Goal: Information Seeking & Learning: Learn about a topic

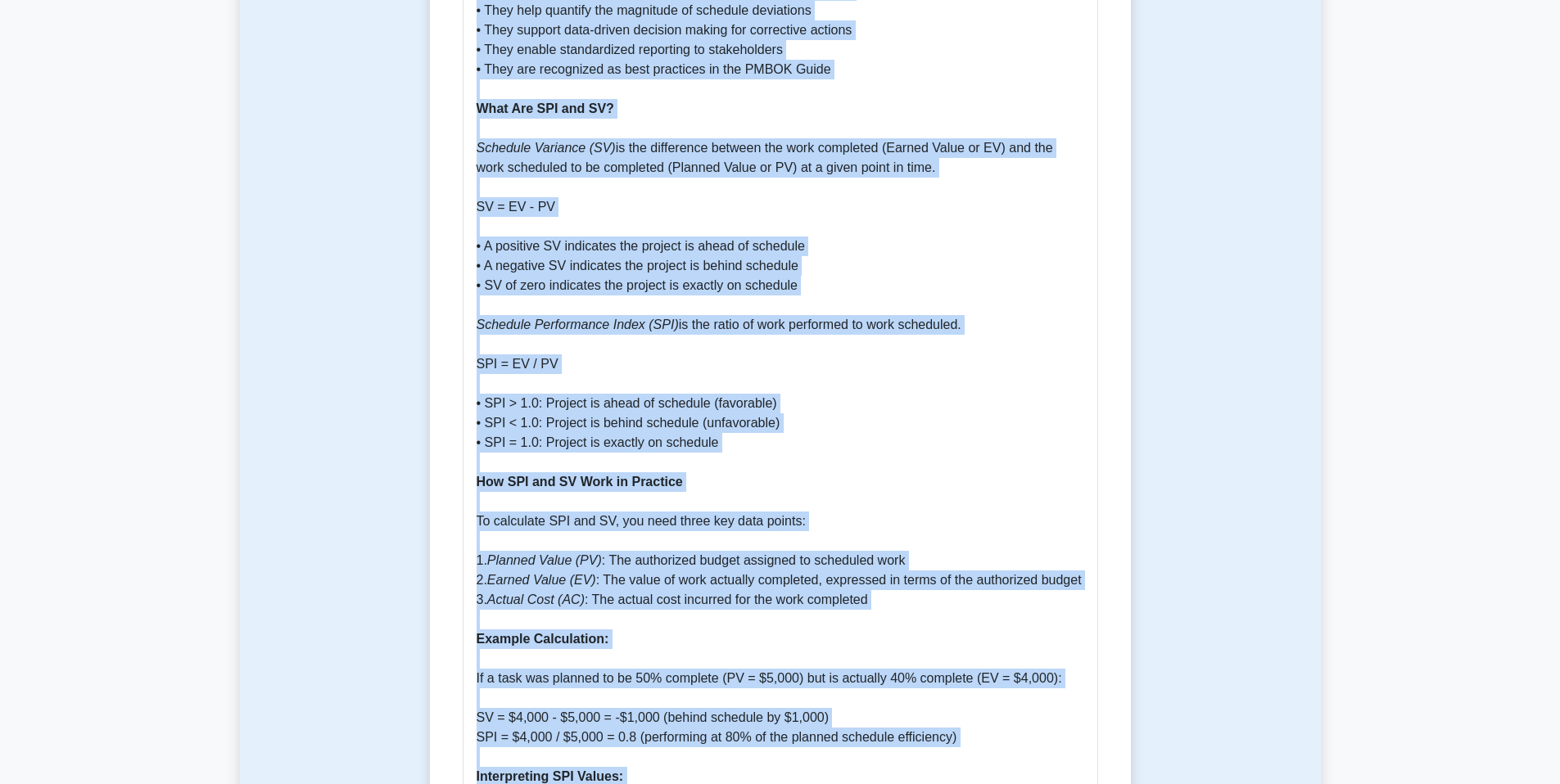
scroll to position [1308, 0]
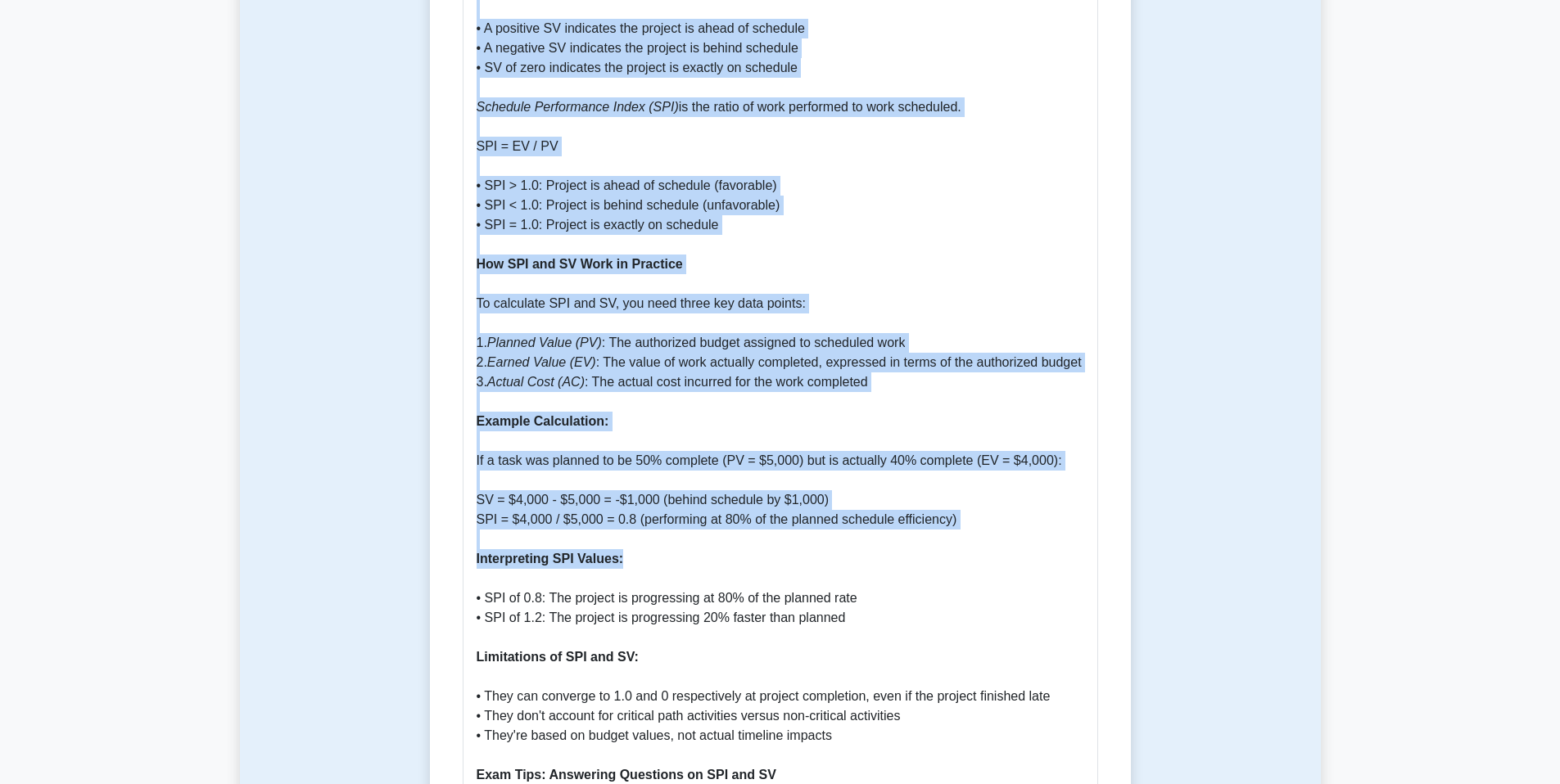
drag, startPoint x: 480, startPoint y: 315, endPoint x: 740, endPoint y: 559, distance: 356.6
click at [740, 559] on div "Schedule Performance Index (SPI) and Schedule Variance (SV) Guide Introduction …" at bounding box center [780, 631] width 636 height 2327
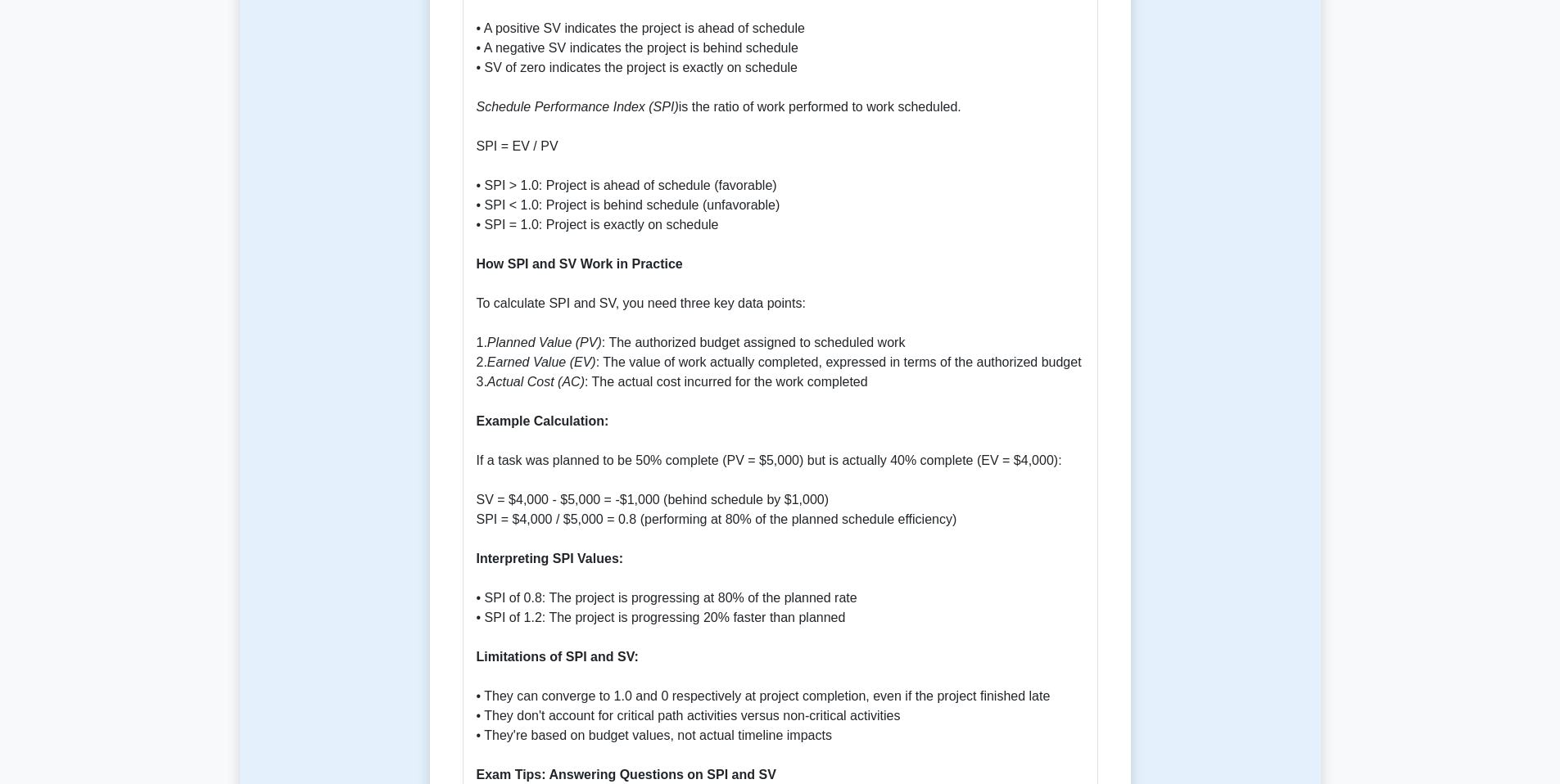
click at [742, 559] on p "Introduction to SPI and SV Schedule Performance Index (SPI) and Schedule Varian…" at bounding box center [780, 647] width 607 height 2239
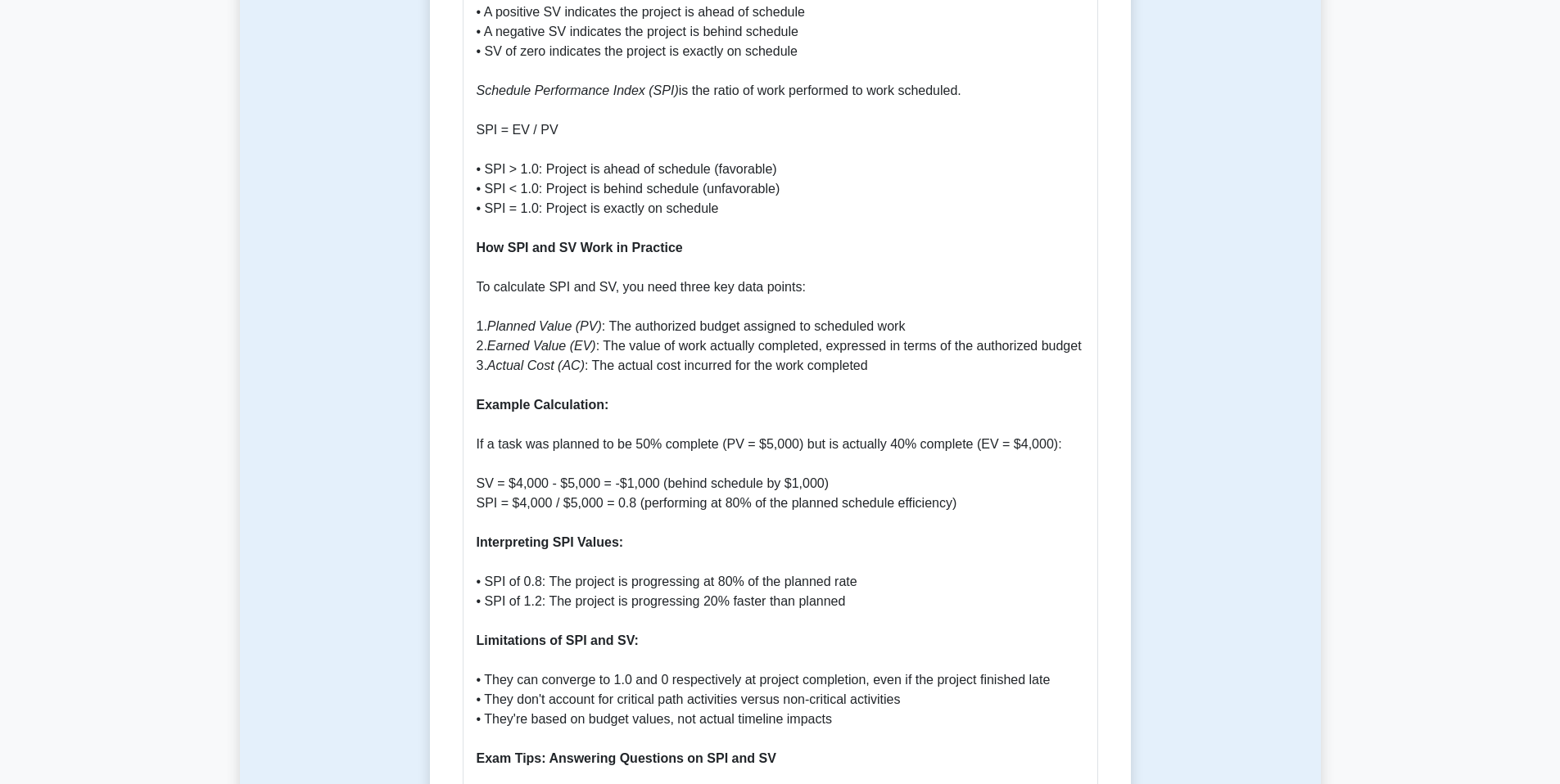
scroll to position [1329, 0]
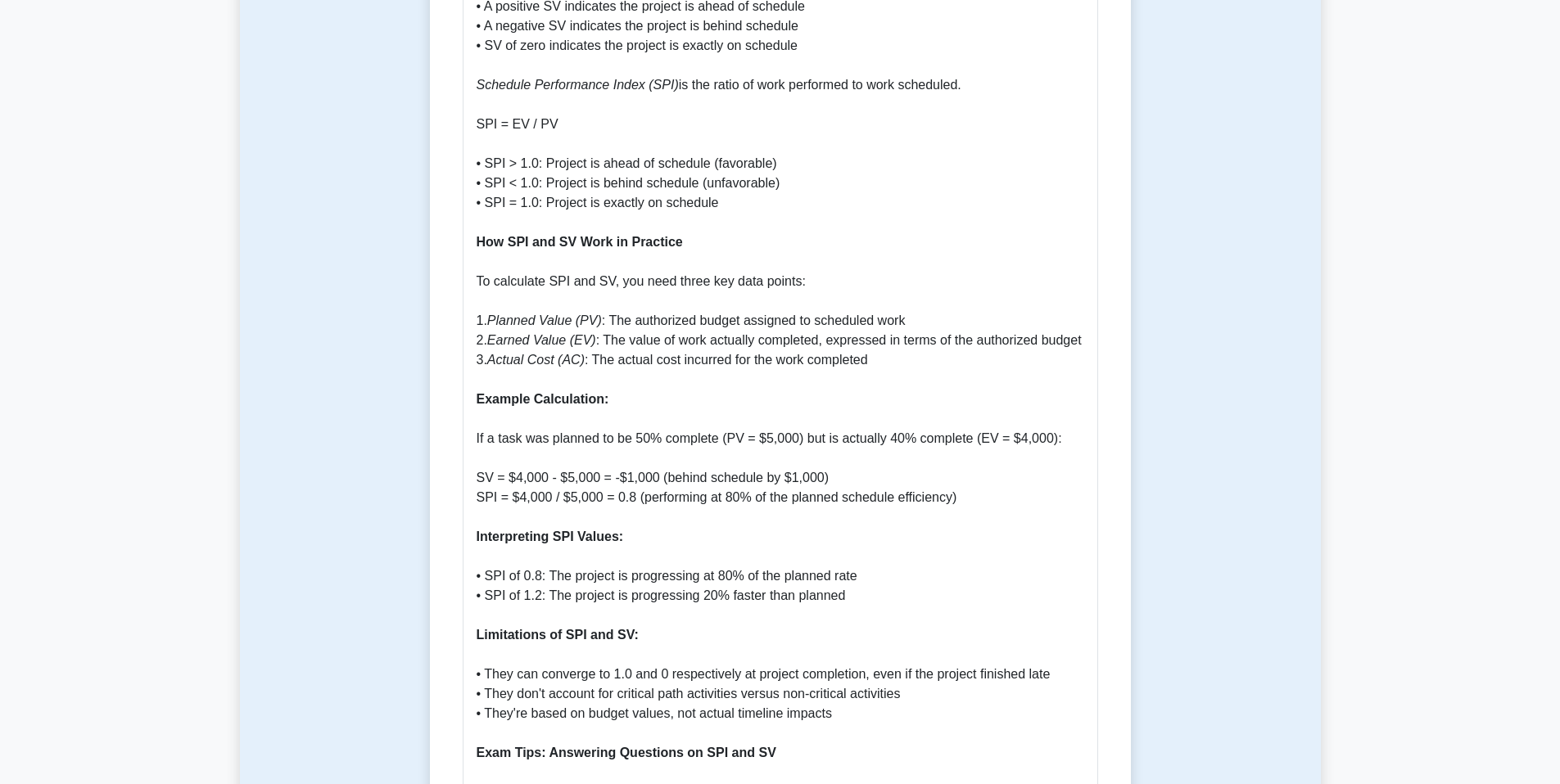
click at [522, 477] on p "Introduction to SPI and SV Schedule Performance Index (SPI) and Schedule Varian…" at bounding box center [780, 625] width 607 height 2239
click at [575, 480] on p "Introduction to SPI and SV Schedule Performance Index (SPI) and Schedule Varian…" at bounding box center [780, 625] width 607 height 2239
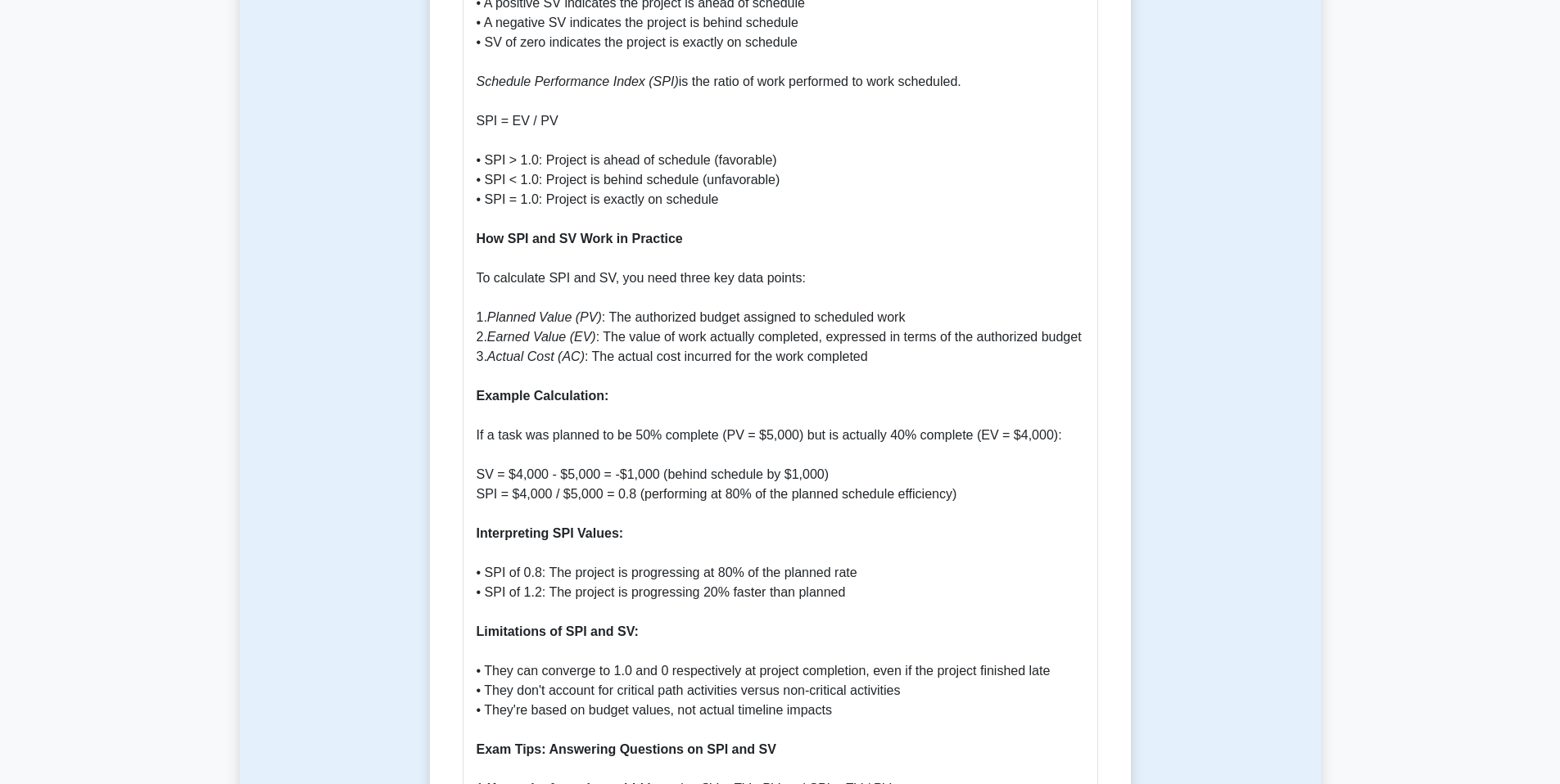
click at [815, 469] on p "Introduction to SPI and SV Schedule Performance Index (SPI) and Schedule Varian…" at bounding box center [780, 622] width 607 height 2239
click at [583, 468] on p "Introduction to SPI and SV Schedule Performance Index (SPI) and Schedule Varian…" at bounding box center [780, 622] width 607 height 2239
click at [532, 357] on icon "Actual Cost (AC)" at bounding box center [536, 357] width 97 height 14
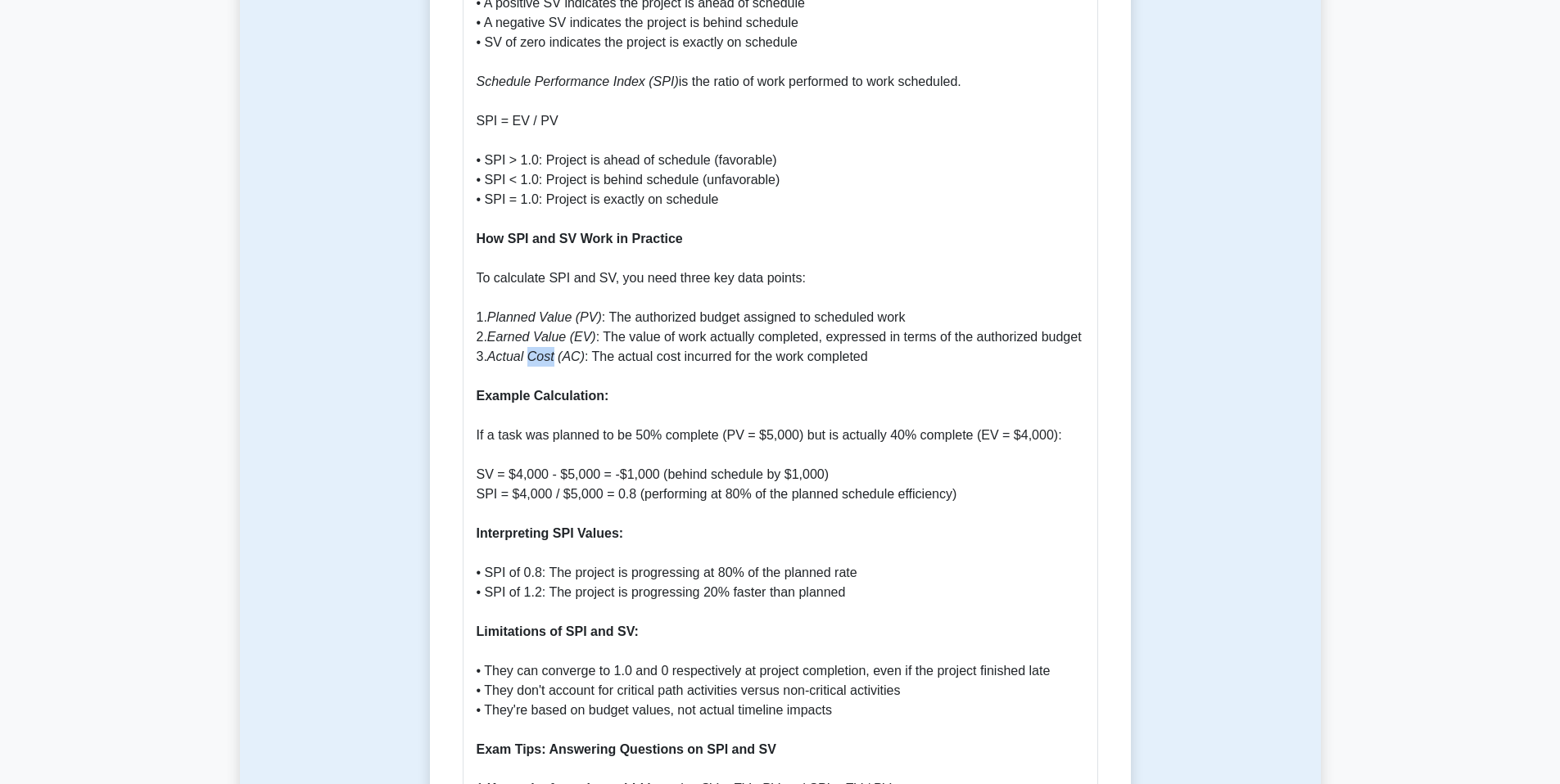
click at [532, 357] on icon "Actual Cost (AC)" at bounding box center [536, 357] width 97 height 14
click at [532, 356] on icon "Actual Cost (AC)" at bounding box center [536, 357] width 97 height 14
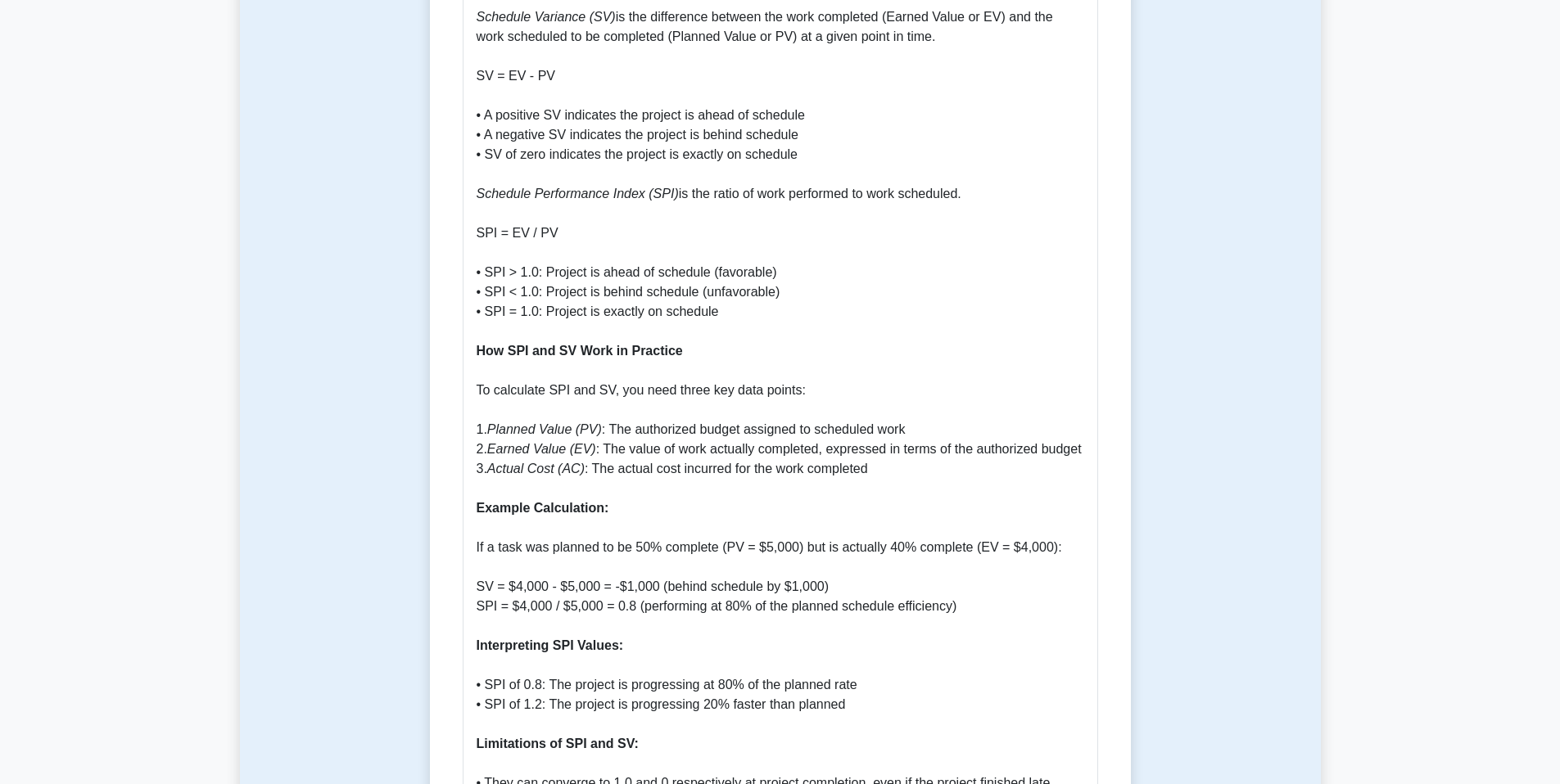
scroll to position [1221, 0]
click at [544, 441] on icon "Earned Value (EV)" at bounding box center [541, 448] width 109 height 14
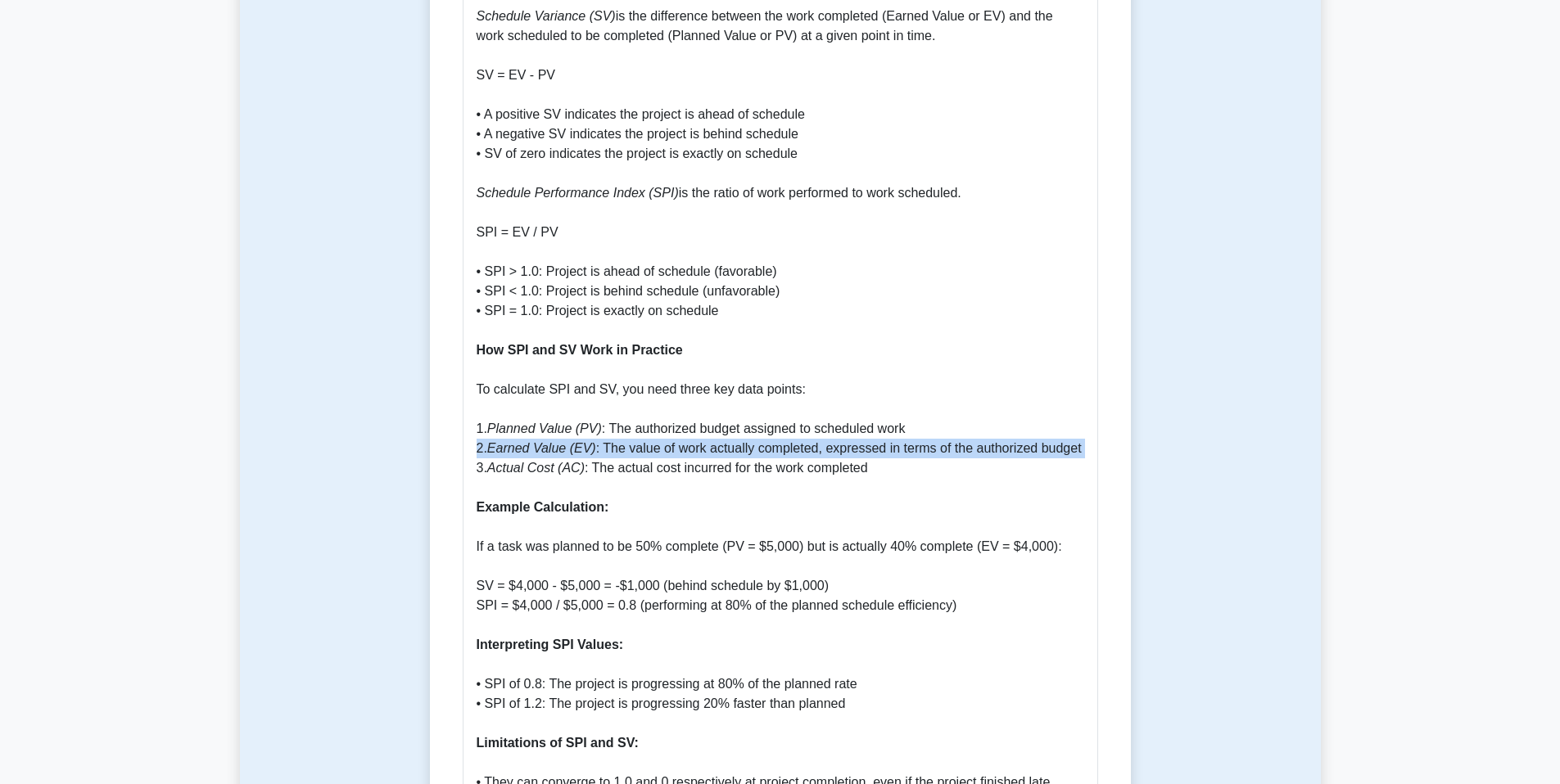
click at [544, 441] on icon "Earned Value (EV)" at bounding box center [541, 448] width 109 height 14
click at [545, 441] on icon "Earned Value (EV)" at bounding box center [541, 448] width 109 height 14
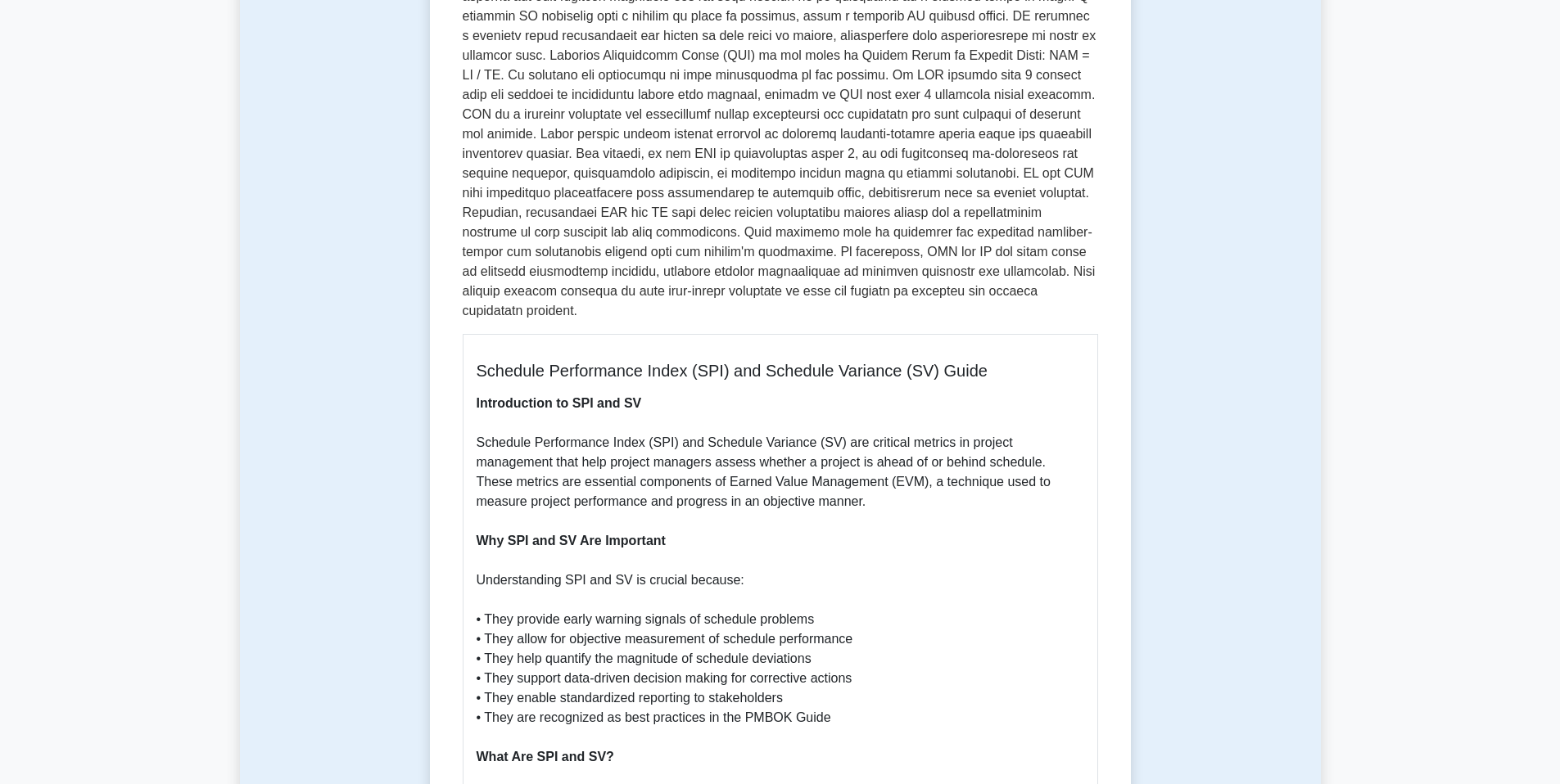
scroll to position [456, 0]
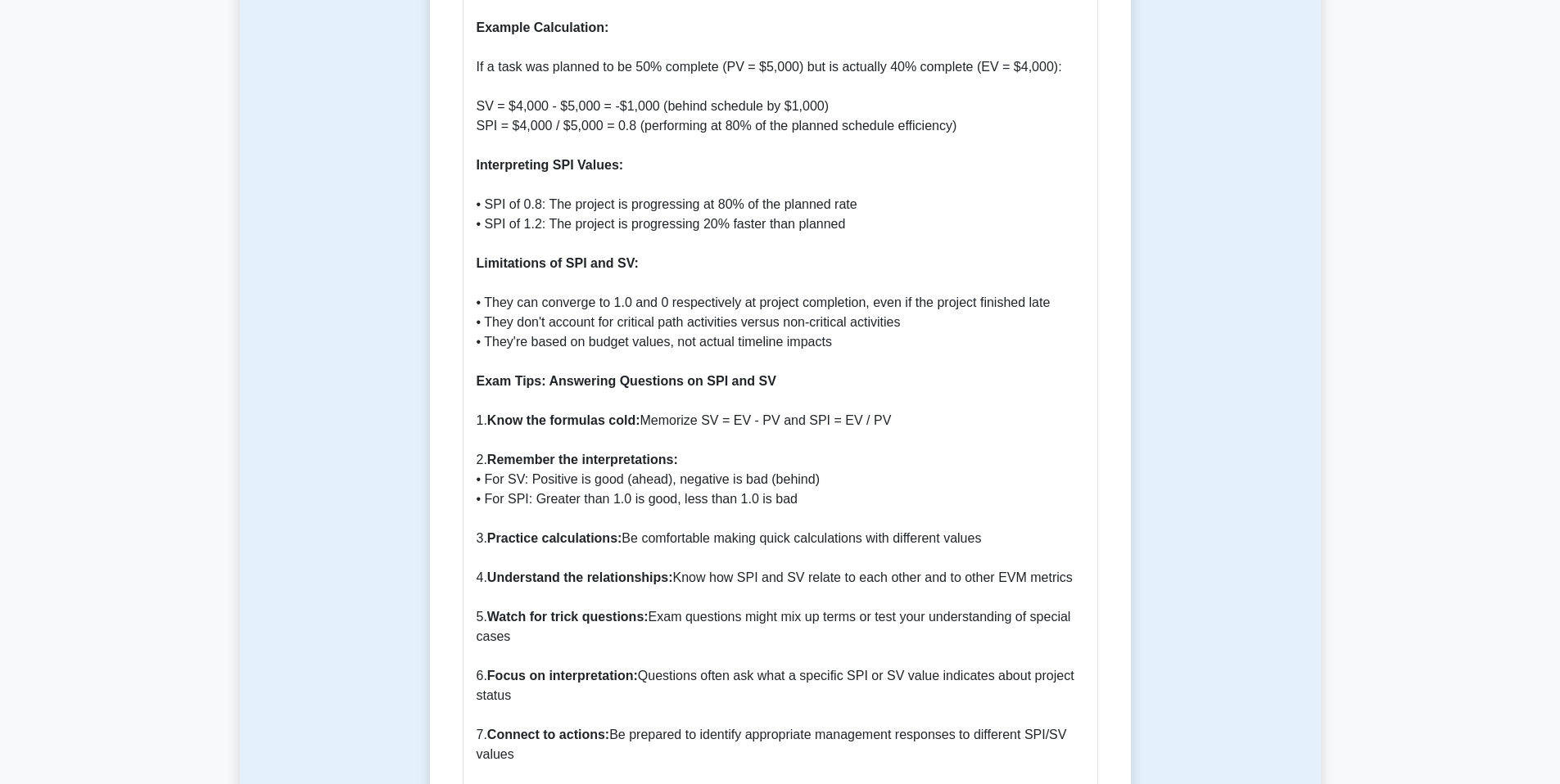
scroll to position [1702, 0]
click at [546, 403] on p "Introduction to SPI and SV Schedule Performance Index (SPI) and Schedule Varian…" at bounding box center [780, 253] width 607 height 2239
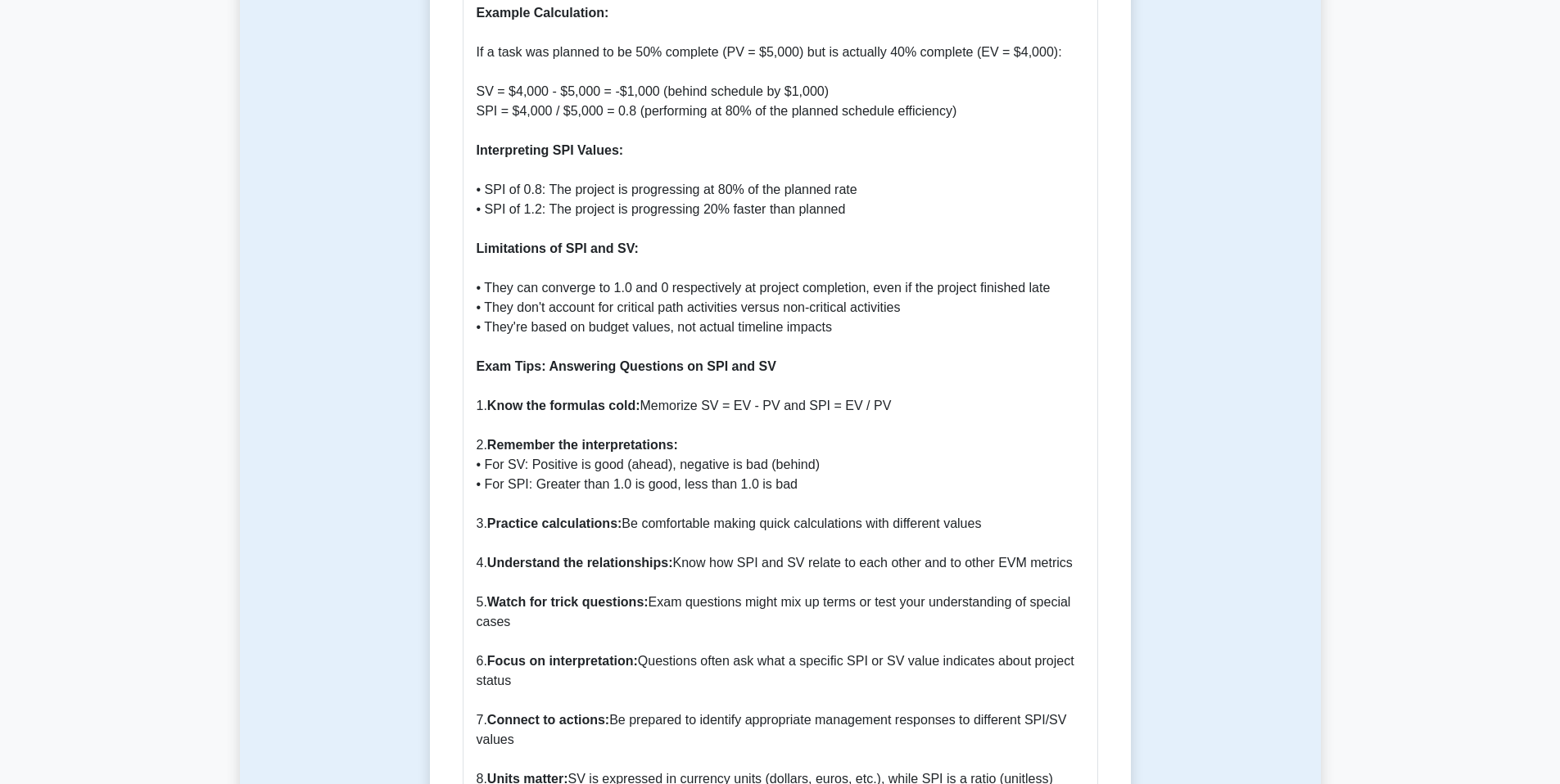
scroll to position [1720, 0]
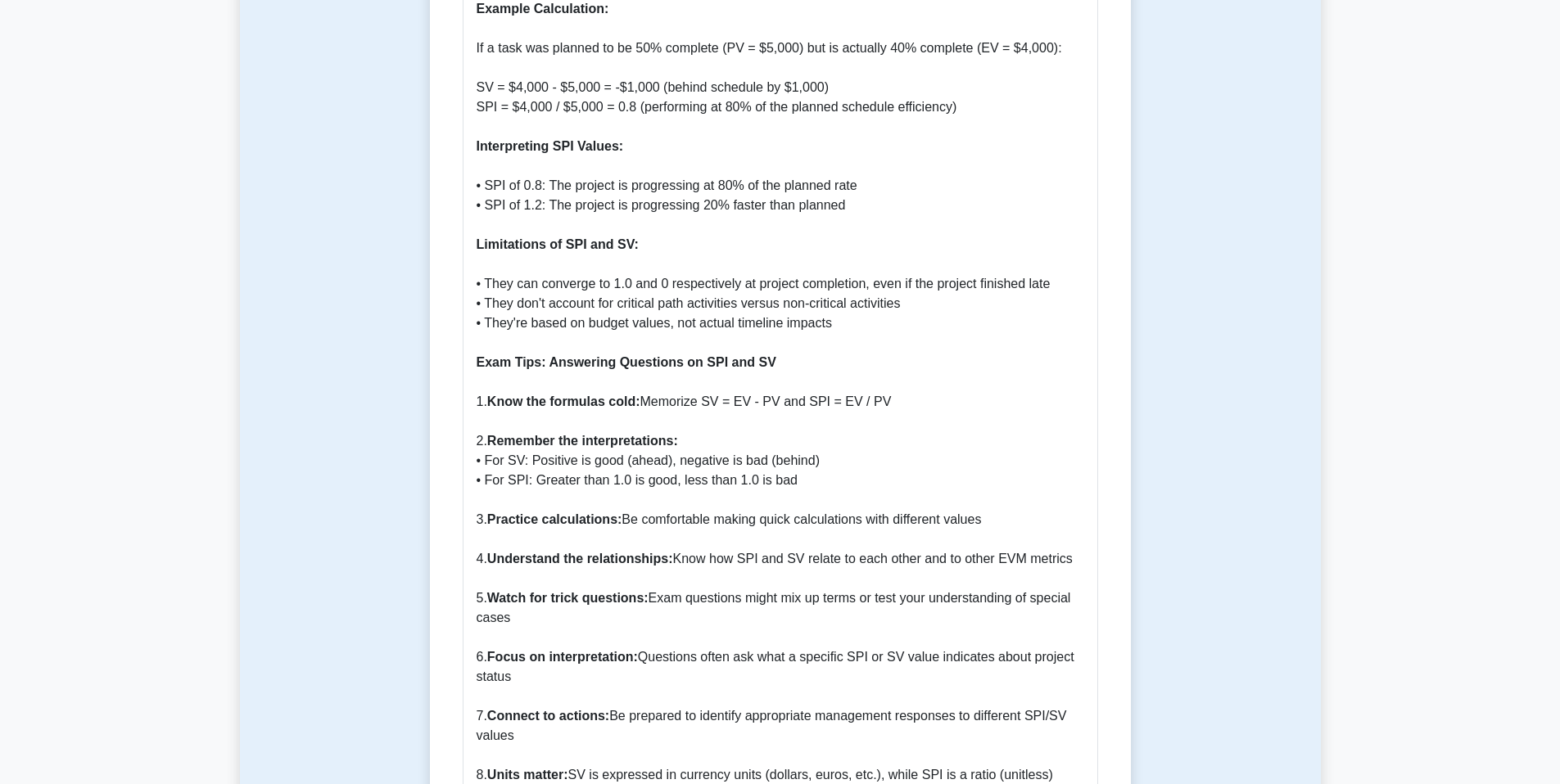
click at [543, 404] on b "Know the formulas cold:" at bounding box center [564, 401] width 154 height 14
click at [543, 408] on b "Know the formulas cold:" at bounding box center [564, 401] width 154 height 14
click at [726, 401] on p "Introduction to SPI and SV Schedule Performance Index (SPI) and Schedule Varian…" at bounding box center [780, 234] width 607 height 2239
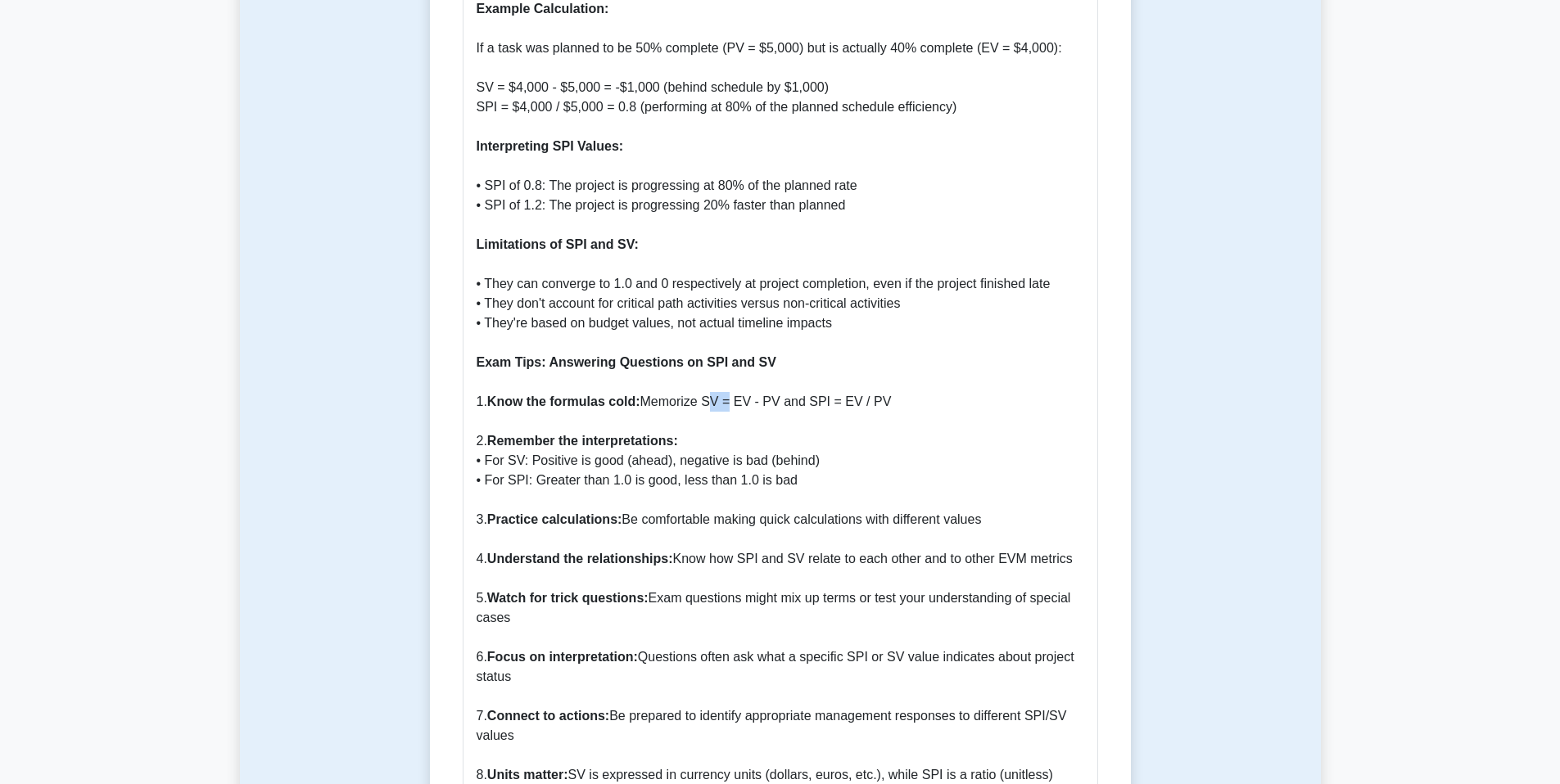
click at [726, 401] on p "Introduction to SPI and SV Schedule Performance Index (SPI) and Schedule Varian…" at bounding box center [780, 234] width 607 height 2239
click at [742, 403] on p "Introduction to SPI and SV Schedule Performance Index (SPI) and Schedule Varian…" at bounding box center [780, 234] width 607 height 2239
click at [754, 401] on p "Introduction to SPI and SV Schedule Performance Index (SPI) and Schedule Varian…" at bounding box center [780, 234] width 607 height 2239
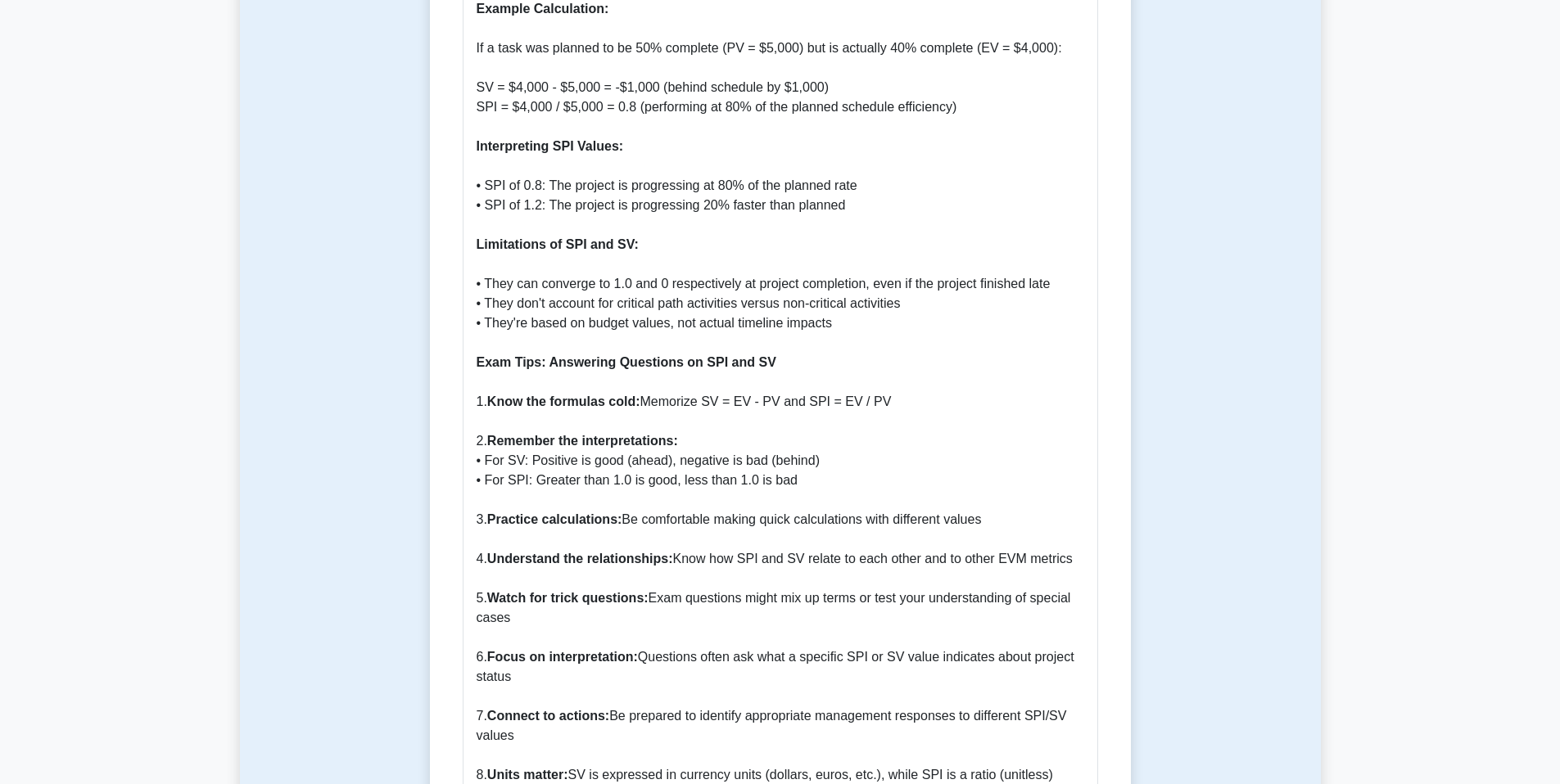
click at [795, 403] on p "Introduction to SPI and SV Schedule Performance Index (SPI) and Schedule Varian…" at bounding box center [780, 234] width 607 height 2239
click at [794, 403] on p "Introduction to SPI and SV Schedule Performance Index (SPI) and Schedule Varian…" at bounding box center [780, 234] width 607 height 2239
click at [832, 403] on p "Introduction to SPI and SV Schedule Performance Index (SPI) and Schedule Varian…" at bounding box center [780, 234] width 607 height 2239
click at [865, 404] on p "Introduction to SPI and SV Schedule Performance Index (SPI) and Schedule Varian…" at bounding box center [780, 234] width 607 height 2239
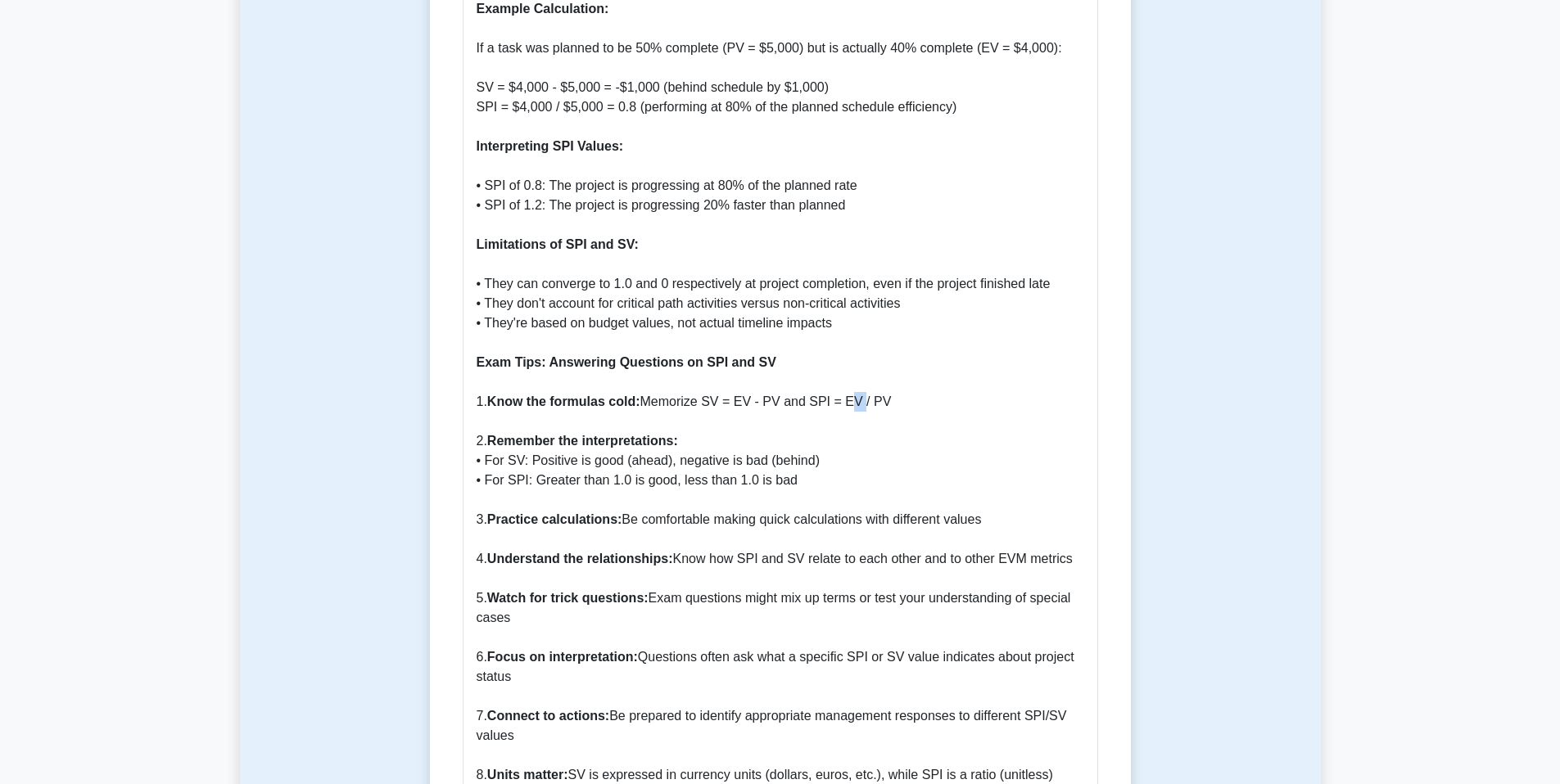
click at [865, 404] on p "Introduction to SPI and SV Schedule Performance Index (SPI) and Schedule Varian…" at bounding box center [780, 234] width 607 height 2239
click at [880, 401] on p "Introduction to SPI and SV Schedule Performance Index (SPI) and Schedule Varian…" at bounding box center [780, 234] width 607 height 2239
click at [894, 403] on p "Introduction to SPI and SV Schedule Performance Index (SPI) and Schedule Varian…" at bounding box center [780, 234] width 607 height 2239
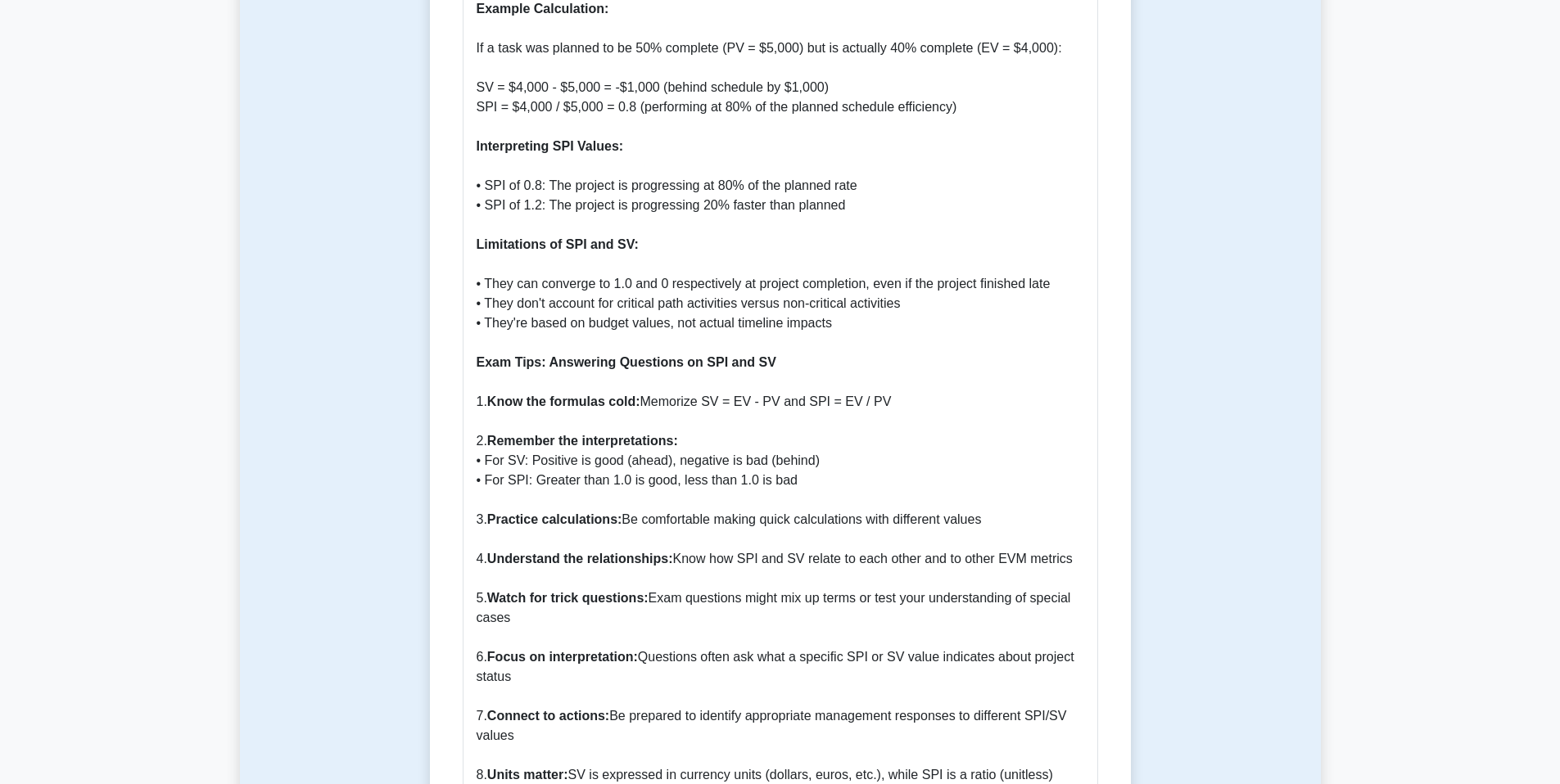
click at [755, 400] on p "Introduction to SPI and SV Schedule Performance Index (SPI) and Schedule Varian…" at bounding box center [780, 234] width 607 height 2239
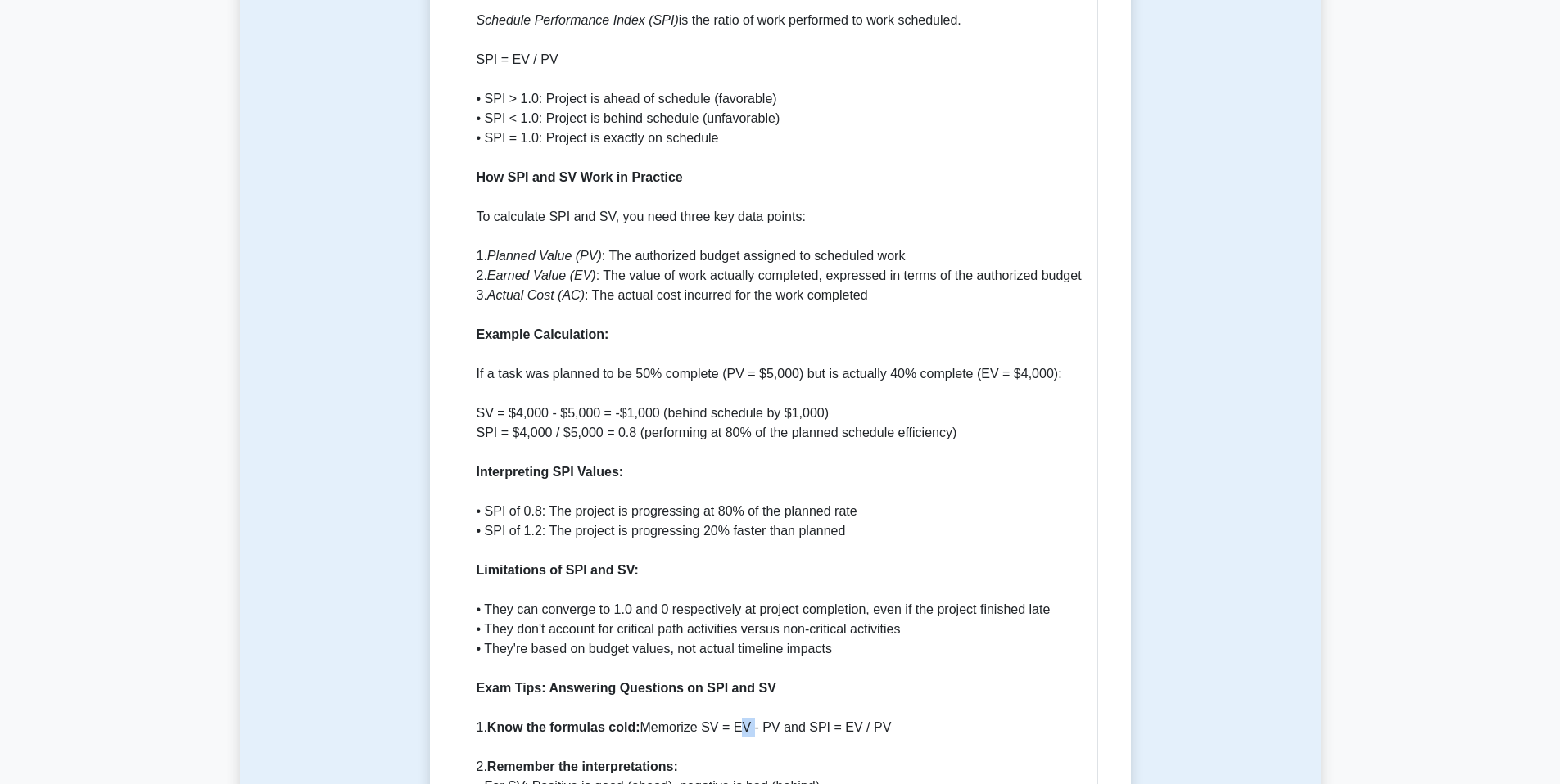
scroll to position [1400, 0]
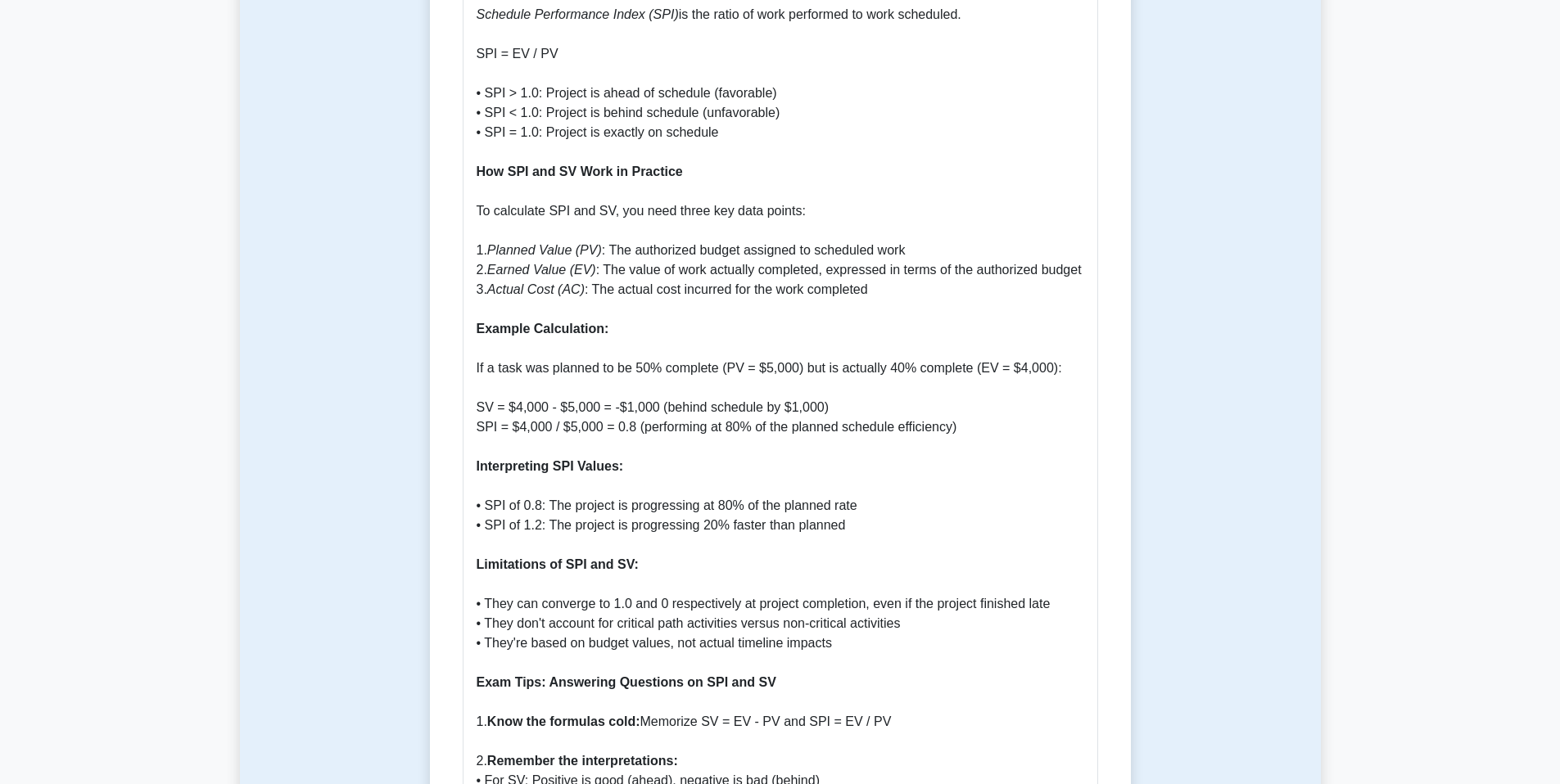
click at [648, 367] on p "Introduction to SPI and SV Schedule Performance Index (SPI) and Schedule Varian…" at bounding box center [780, 555] width 607 height 2239
click at [649, 371] on p "Introduction to SPI and SV Schedule Performance Index (SPI) and Schedule Varian…" at bounding box center [780, 555] width 607 height 2239
click at [698, 369] on p "Introduction to SPI and SV Schedule Performance Index (SPI) and Schedule Varian…" at bounding box center [780, 555] width 607 height 2239
click at [698, 368] on p "Introduction to SPI and SV Schedule Performance Index (SPI) and Schedule Varian…" at bounding box center [780, 555] width 607 height 2239
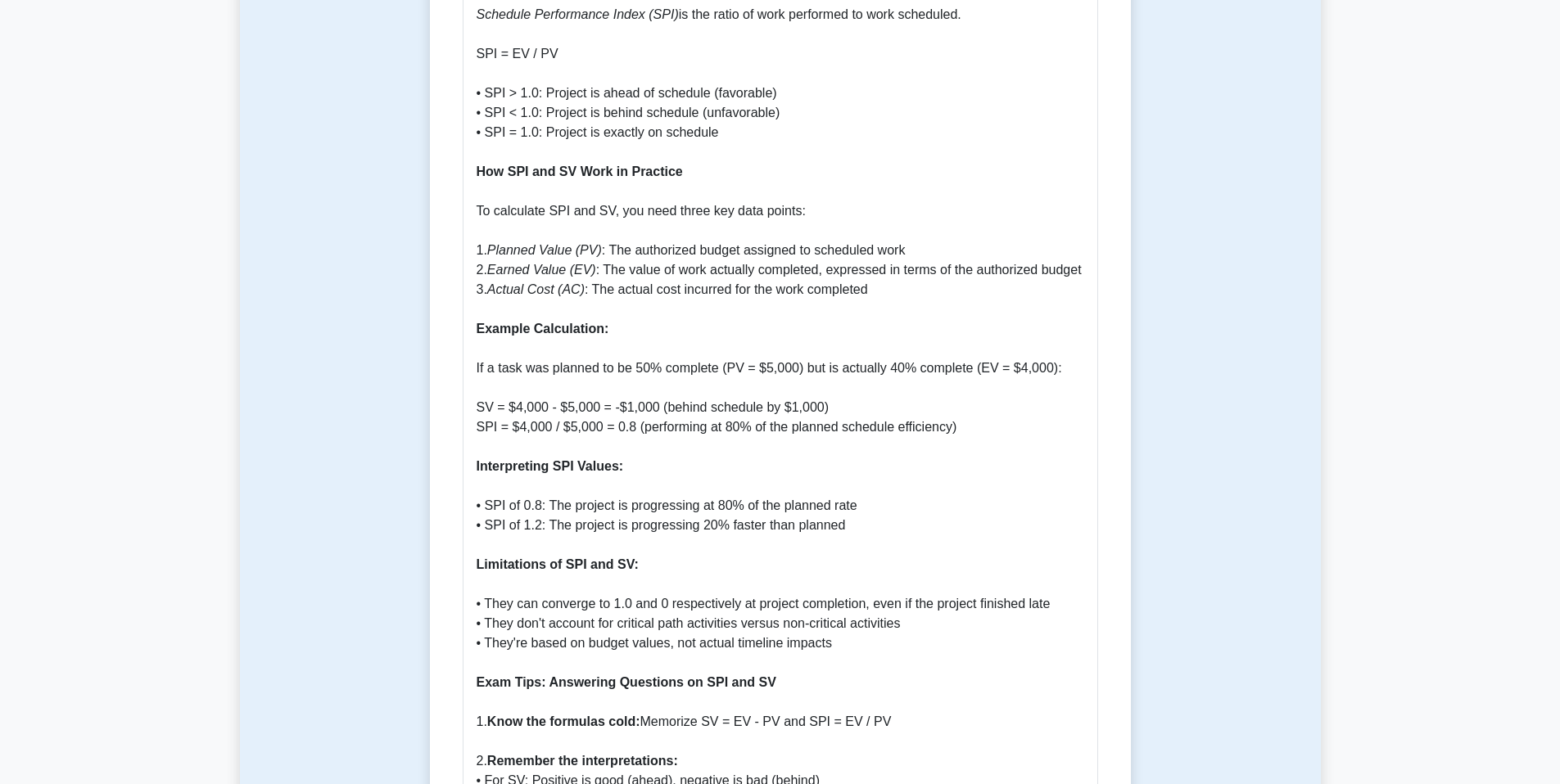
click at [735, 366] on p "Introduction to SPI and SV Schedule Performance Index (SPI) and Schedule Varian…" at bounding box center [780, 555] width 607 height 2239
click at [755, 368] on p "Introduction to SPI and SV Schedule Performance Index (SPI) and Schedule Varian…" at bounding box center [780, 555] width 607 height 2239
click at [751, 368] on p "Introduction to SPI and SV Schedule Performance Index (SPI) and Schedule Varian…" at bounding box center [780, 555] width 607 height 2239
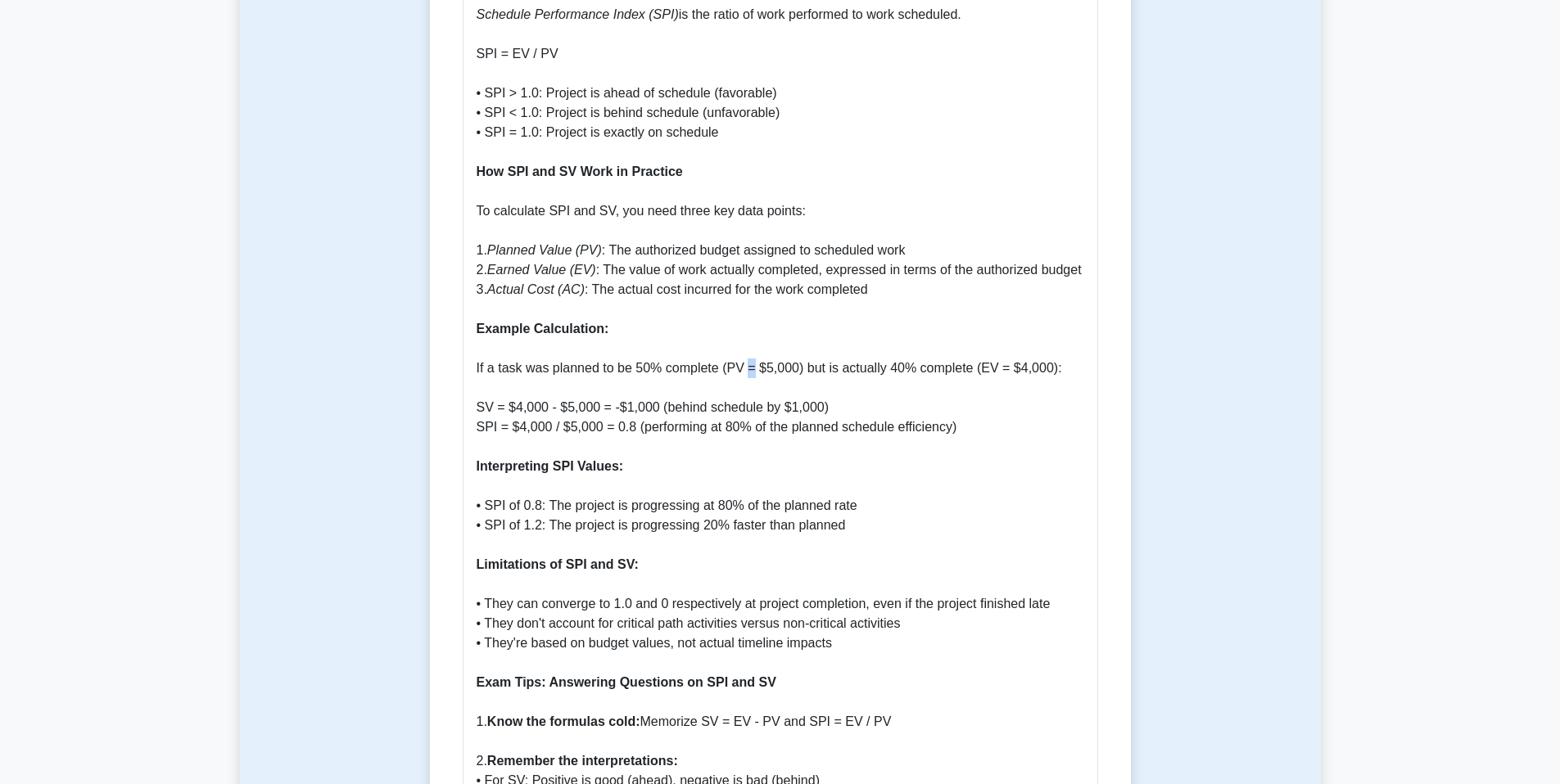
click at [751, 368] on p "Introduction to SPI and SV Schedule Performance Index (SPI) and Schedule Varian…" at bounding box center [780, 555] width 607 height 2239
click at [790, 366] on p "Introduction to SPI and SV Schedule Performance Index (SPI) and Schedule Varian…" at bounding box center [780, 555] width 607 height 2239
click at [813, 370] on p "Introduction to SPI and SV Schedule Performance Index (SPI) and Schedule Varian…" at bounding box center [780, 555] width 607 height 2239
click at [923, 369] on p "Introduction to SPI and SV Schedule Performance Index (SPI) and Schedule Varian…" at bounding box center [780, 555] width 607 height 2239
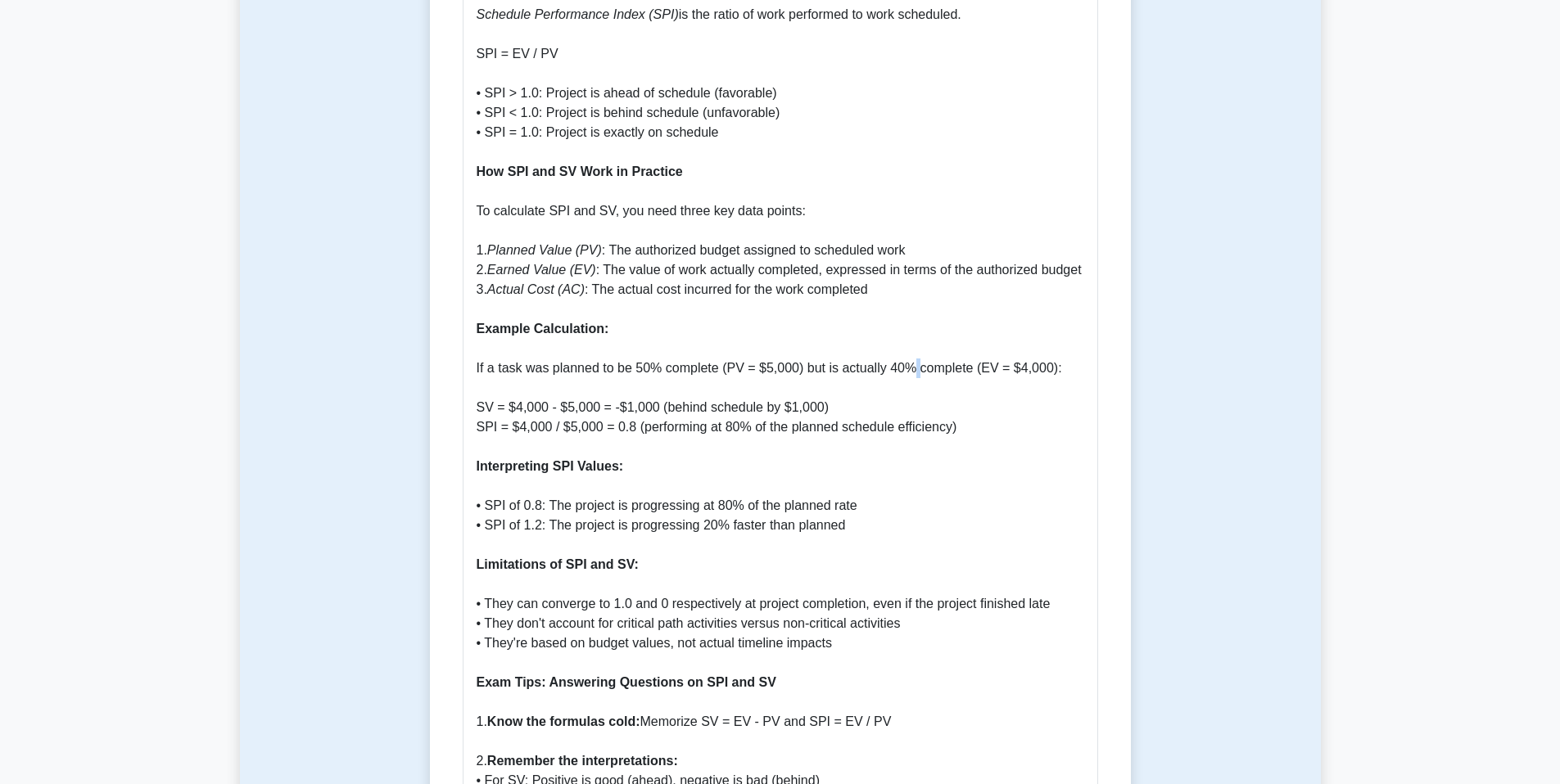
click at [923, 368] on p "Introduction to SPI and SV Schedule Performance Index (SPI) and Schedule Varian…" at bounding box center [780, 555] width 607 height 2239
click at [934, 371] on p "Introduction to SPI and SV Schedule Performance Index (SPI) and Schedule Varian…" at bounding box center [780, 555] width 607 height 2239
click at [1007, 368] on p "Introduction to SPI and SV Schedule Performance Index (SPI) and Schedule Varian…" at bounding box center [780, 555] width 607 height 2239
click at [1041, 370] on p "Introduction to SPI and SV Schedule Performance Index (SPI) and Schedule Varian…" at bounding box center [780, 555] width 607 height 2239
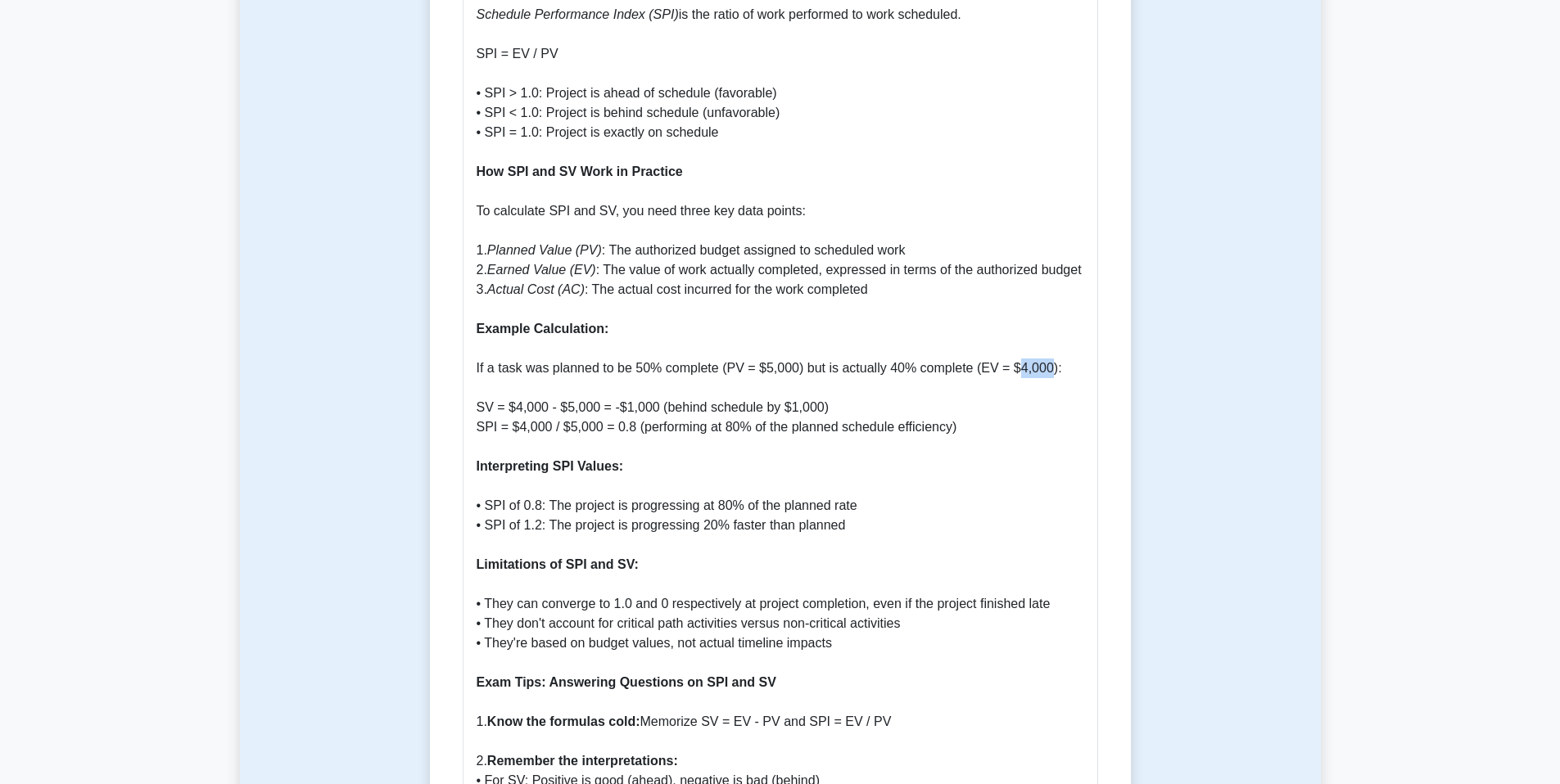
click at [1041, 370] on p "Introduction to SPI and SV Schedule Performance Index (SPI) and Schedule Varian…" at bounding box center [780, 555] width 607 height 2239
click at [782, 368] on p "Introduction to SPI and SV Schedule Performance Index (SPI) and Schedule Varian…" at bounding box center [780, 555] width 607 height 2239
click at [689, 412] on p "Introduction to SPI and SV Schedule Performance Index (SPI) and Schedule Varian…" at bounding box center [780, 555] width 607 height 2239
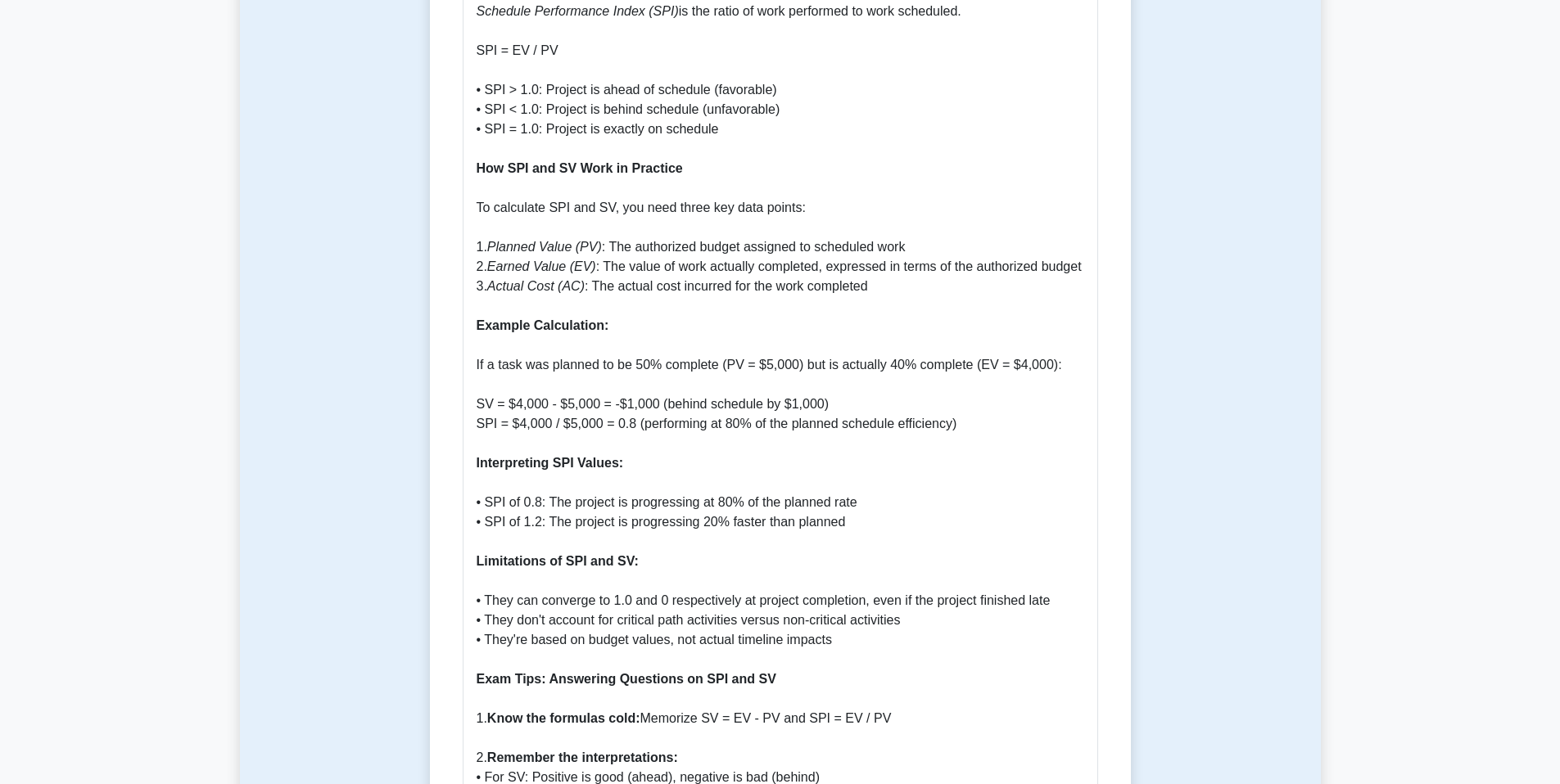
click at [687, 413] on p "Introduction to SPI and SV Schedule Performance Index (SPI) and Schedule Varian…" at bounding box center [780, 551] width 607 height 2239
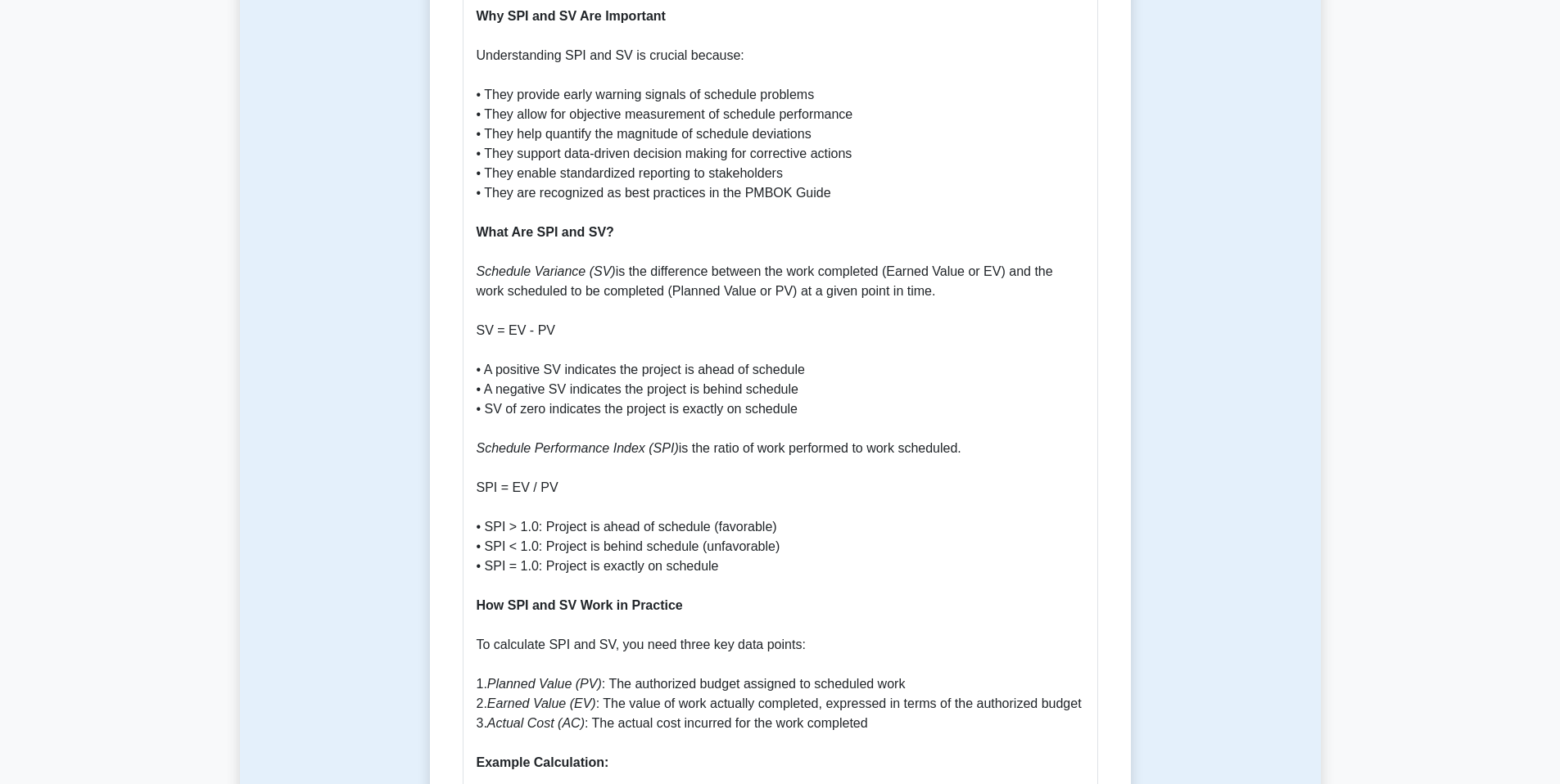
scroll to position [1015, 0]
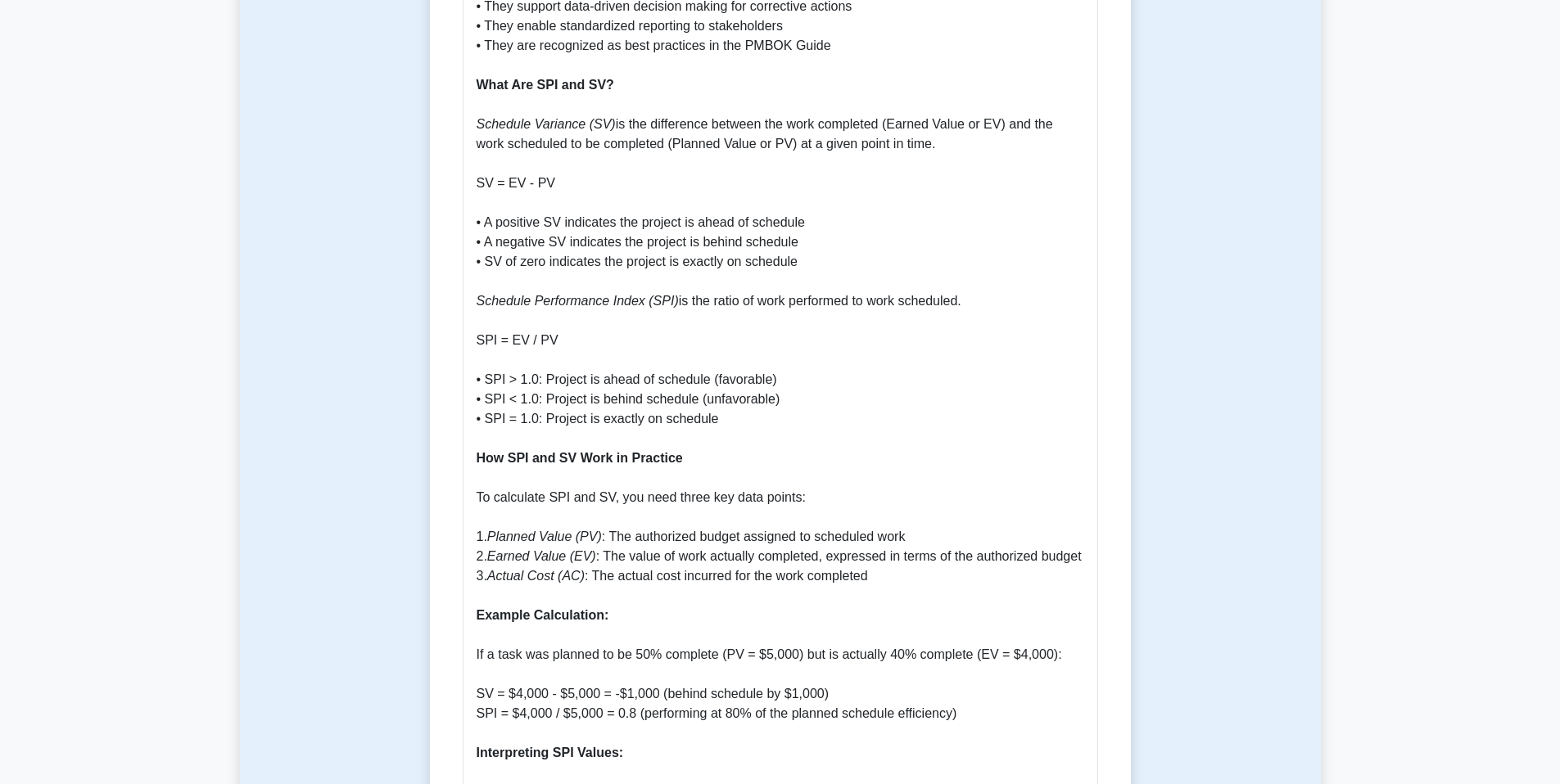
scroll to position [1136, 0]
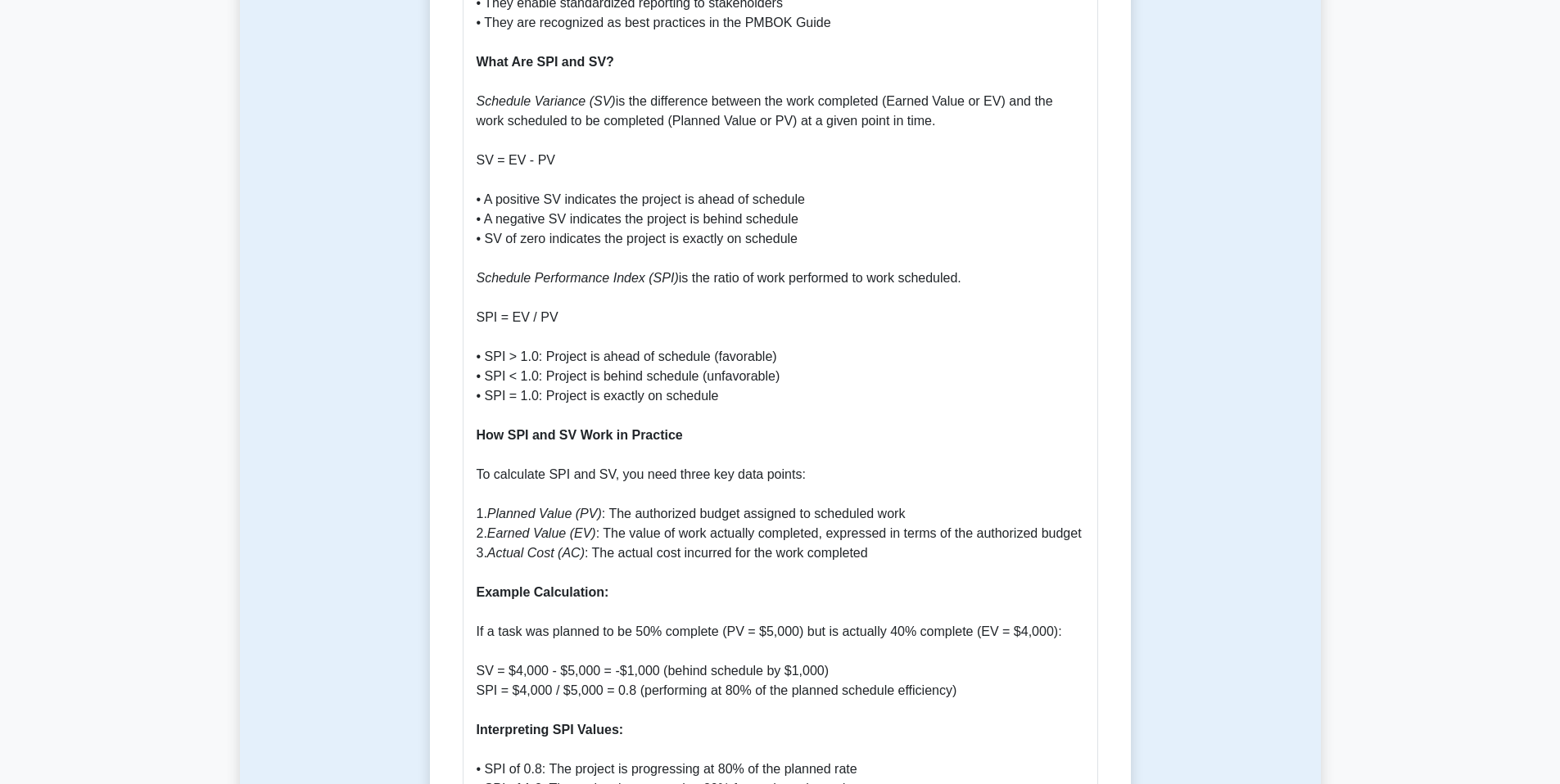
drag, startPoint x: 691, startPoint y: 341, endPoint x: 685, endPoint y: 349, distance: 10.0
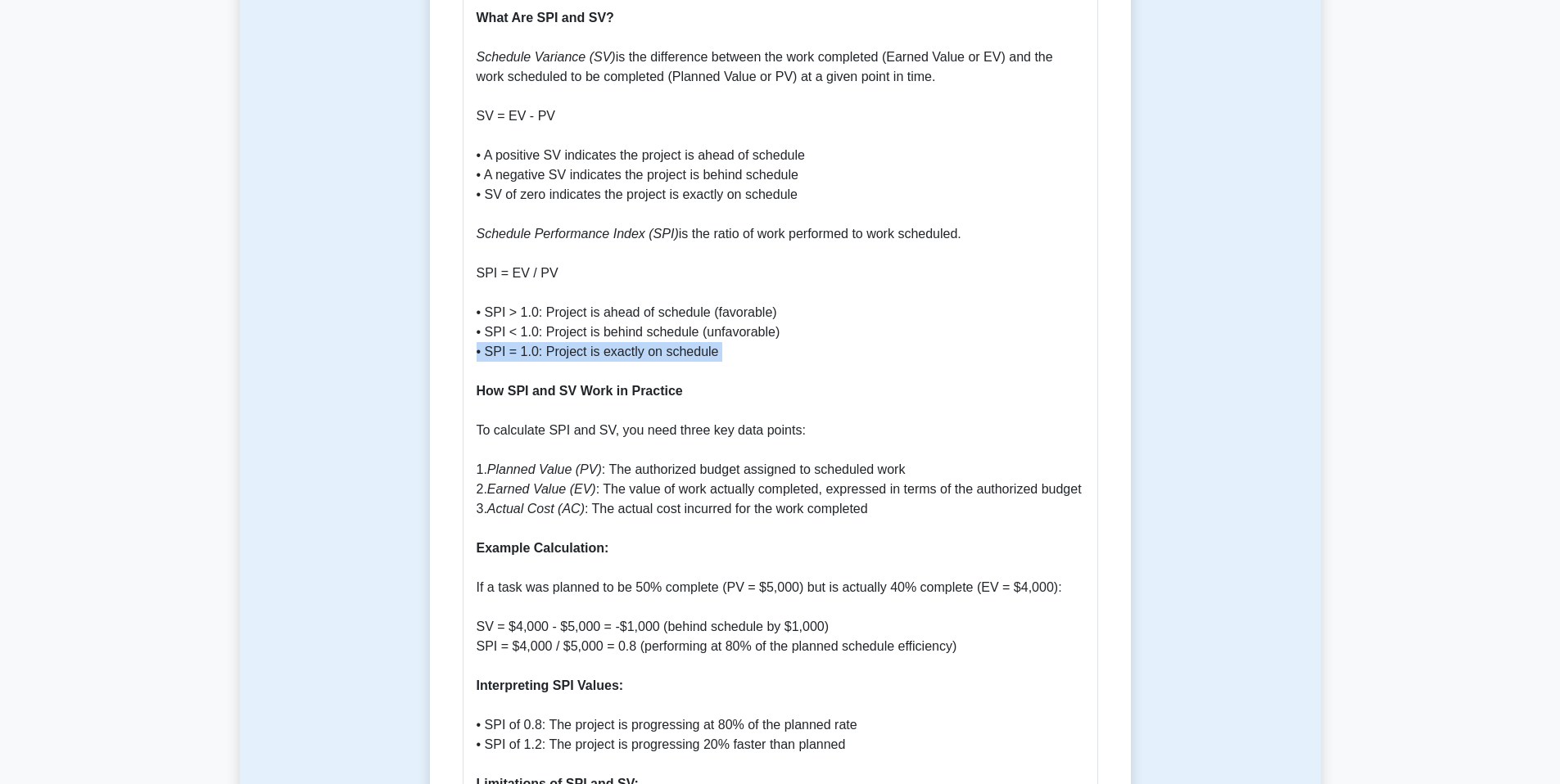
scroll to position [1191, 0]
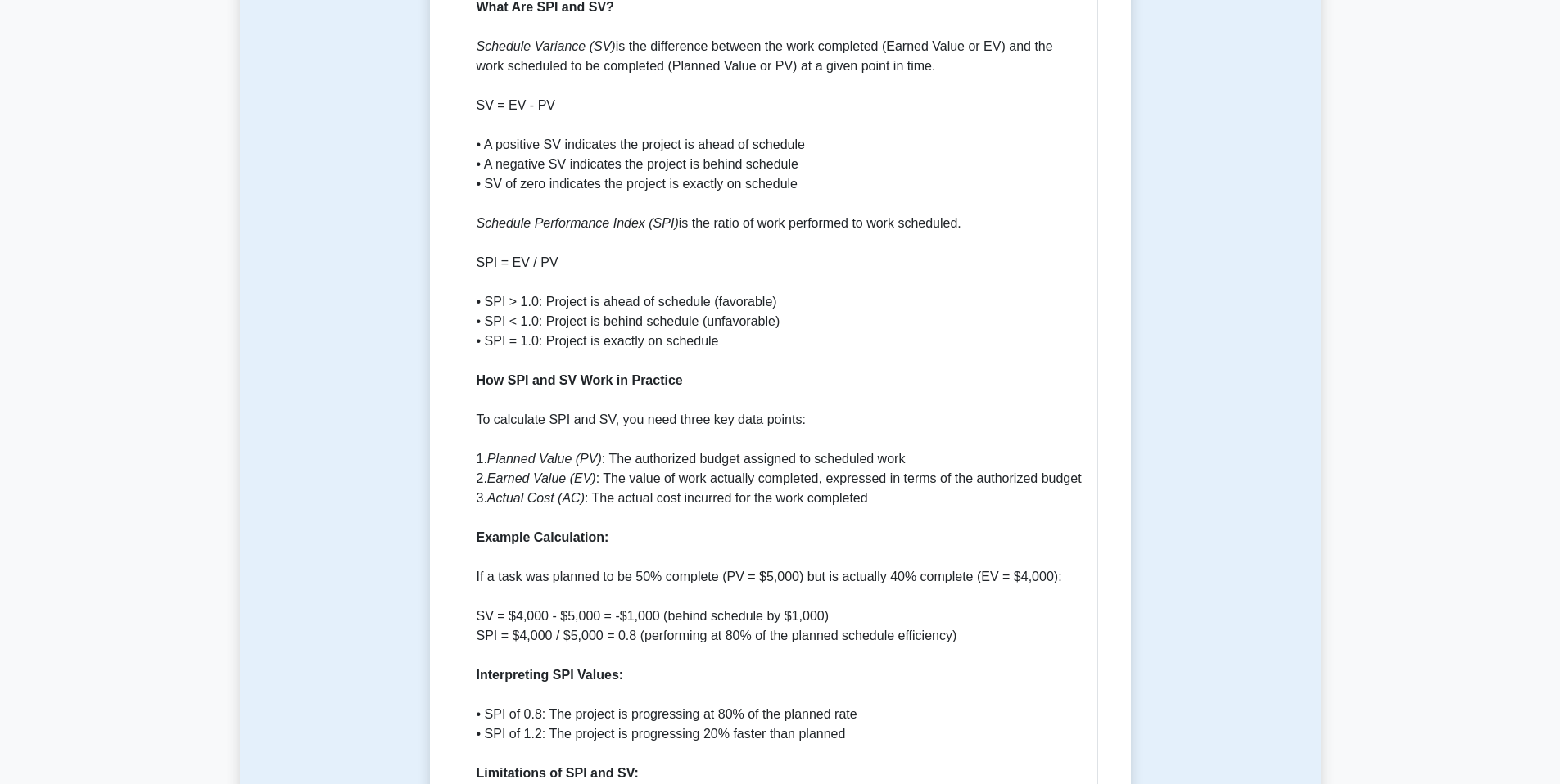
click at [578, 402] on p "Introduction to SPI and SV Schedule Performance Index (SPI) and Schedule Varian…" at bounding box center [780, 763] width 607 height 2239
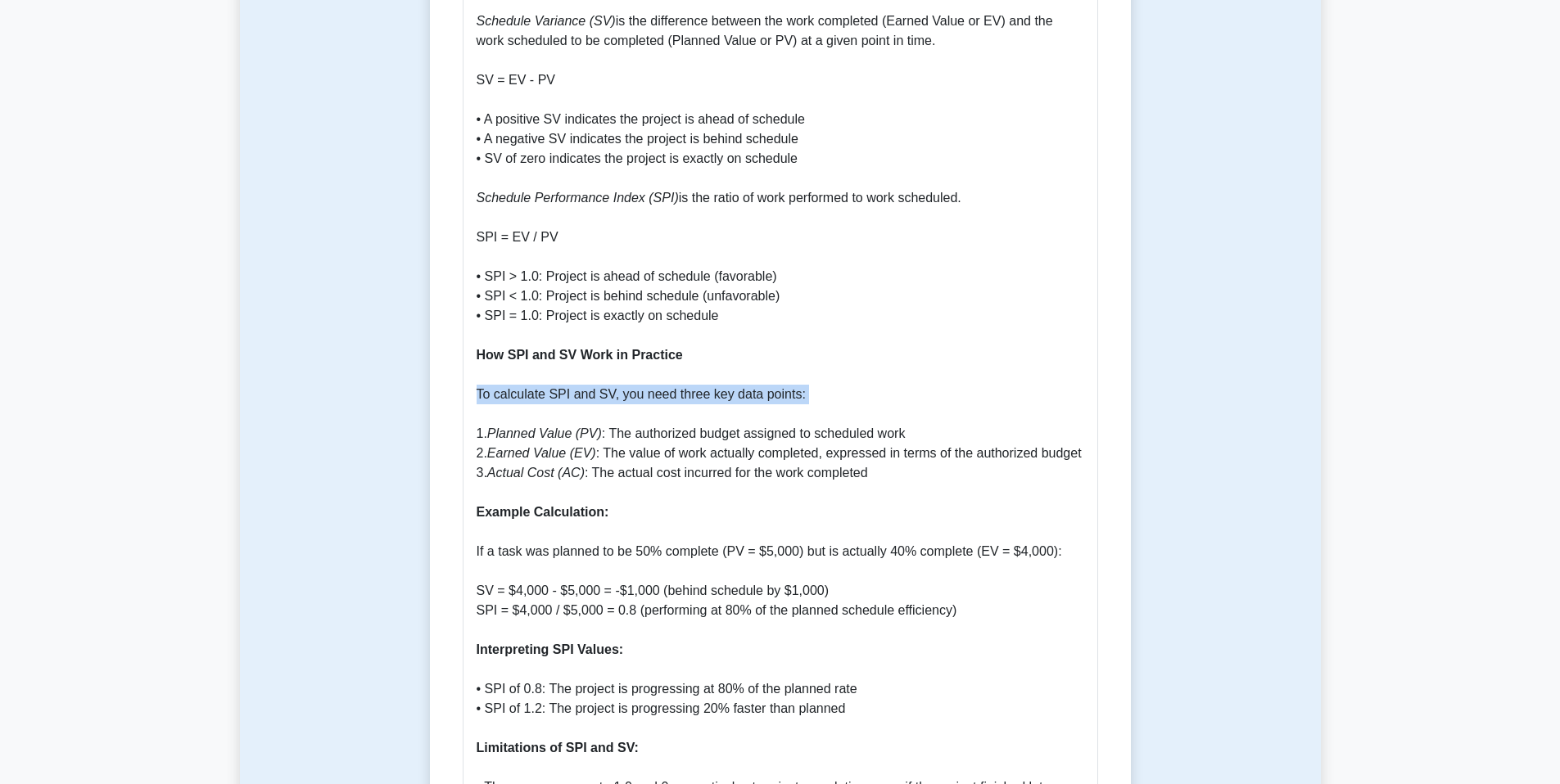
scroll to position [1220, 0]
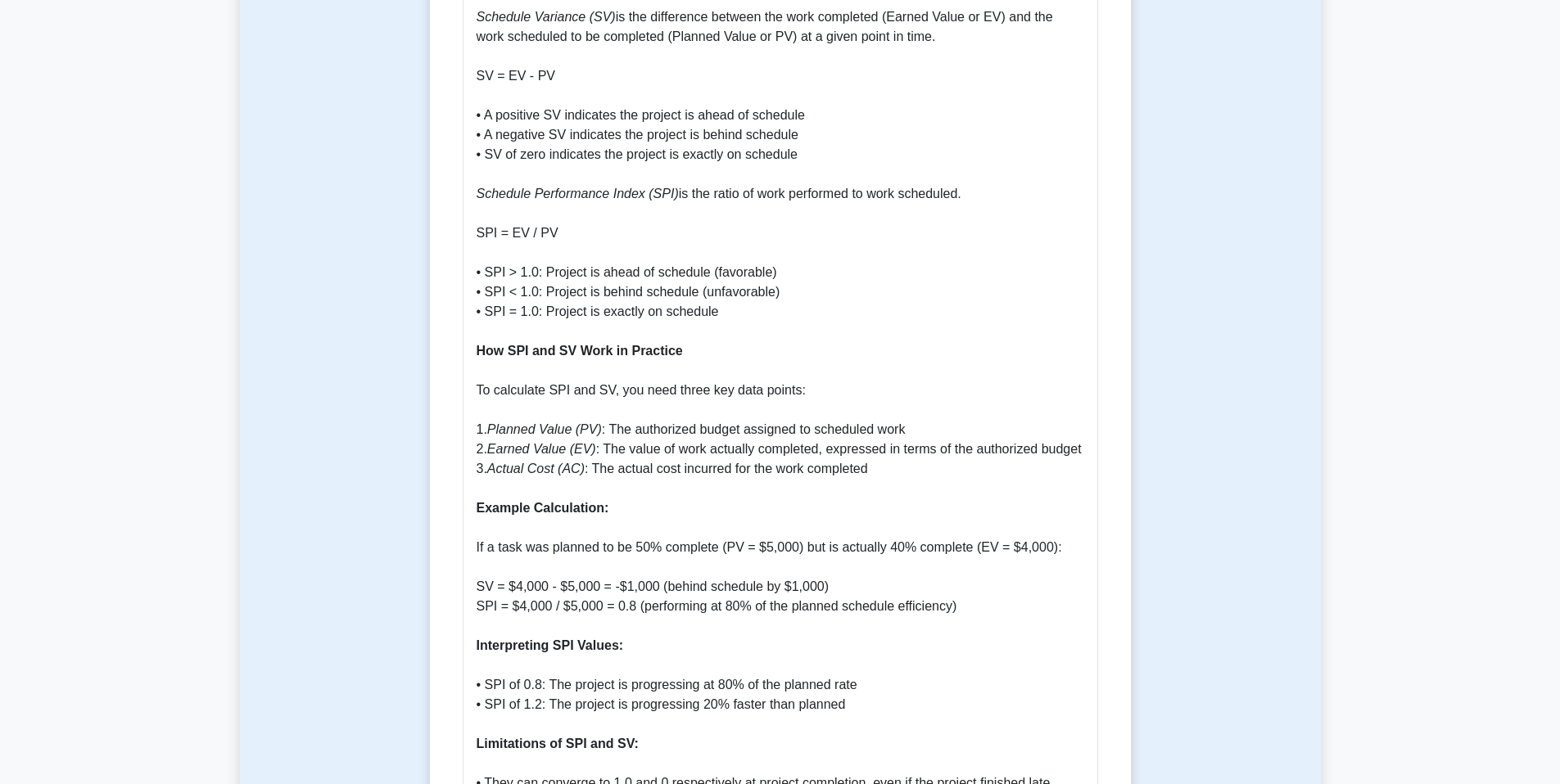
click at [572, 423] on icon "Planned Value (PV)" at bounding box center [544, 429] width 115 height 14
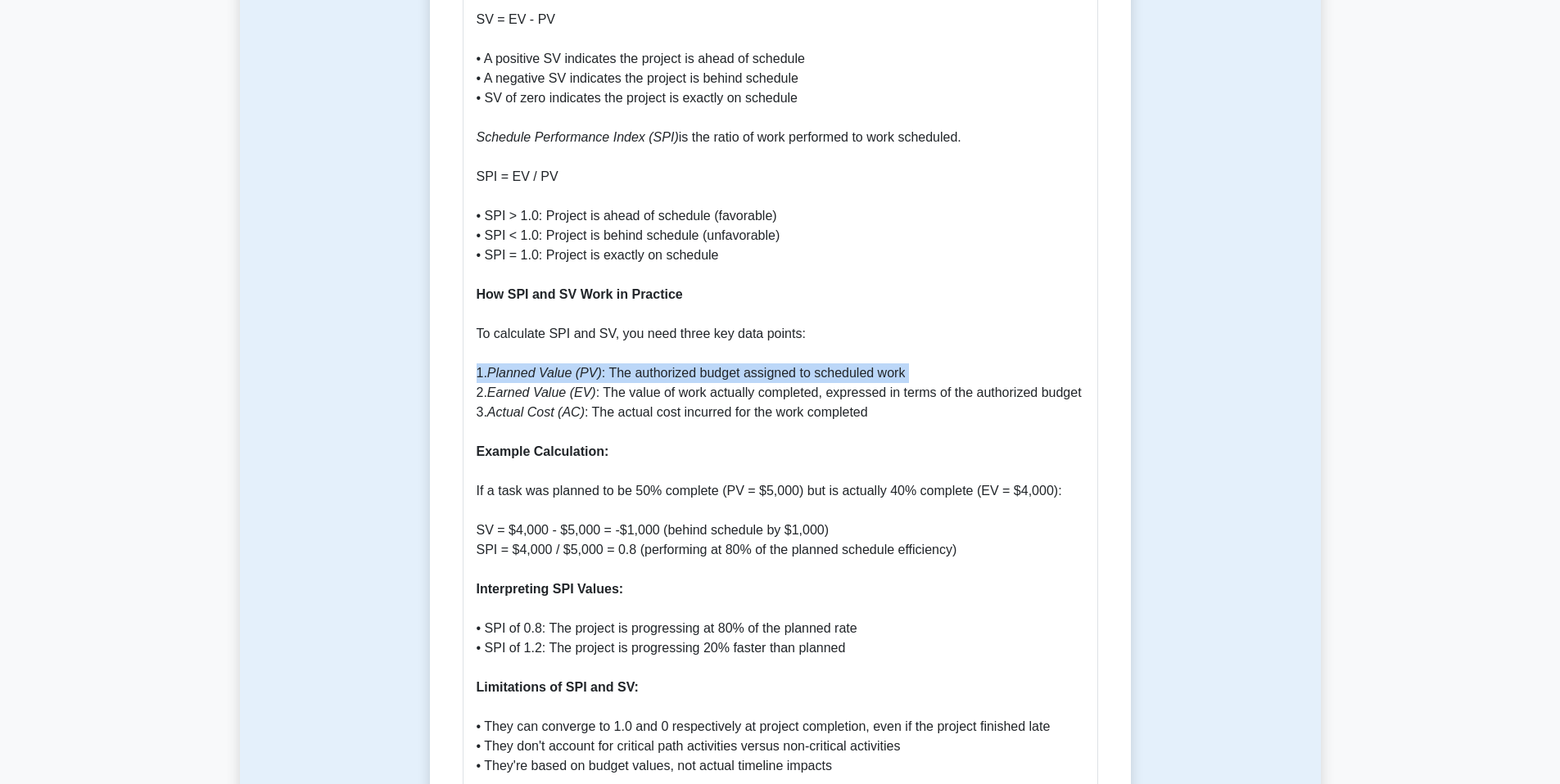
scroll to position [1304, 0]
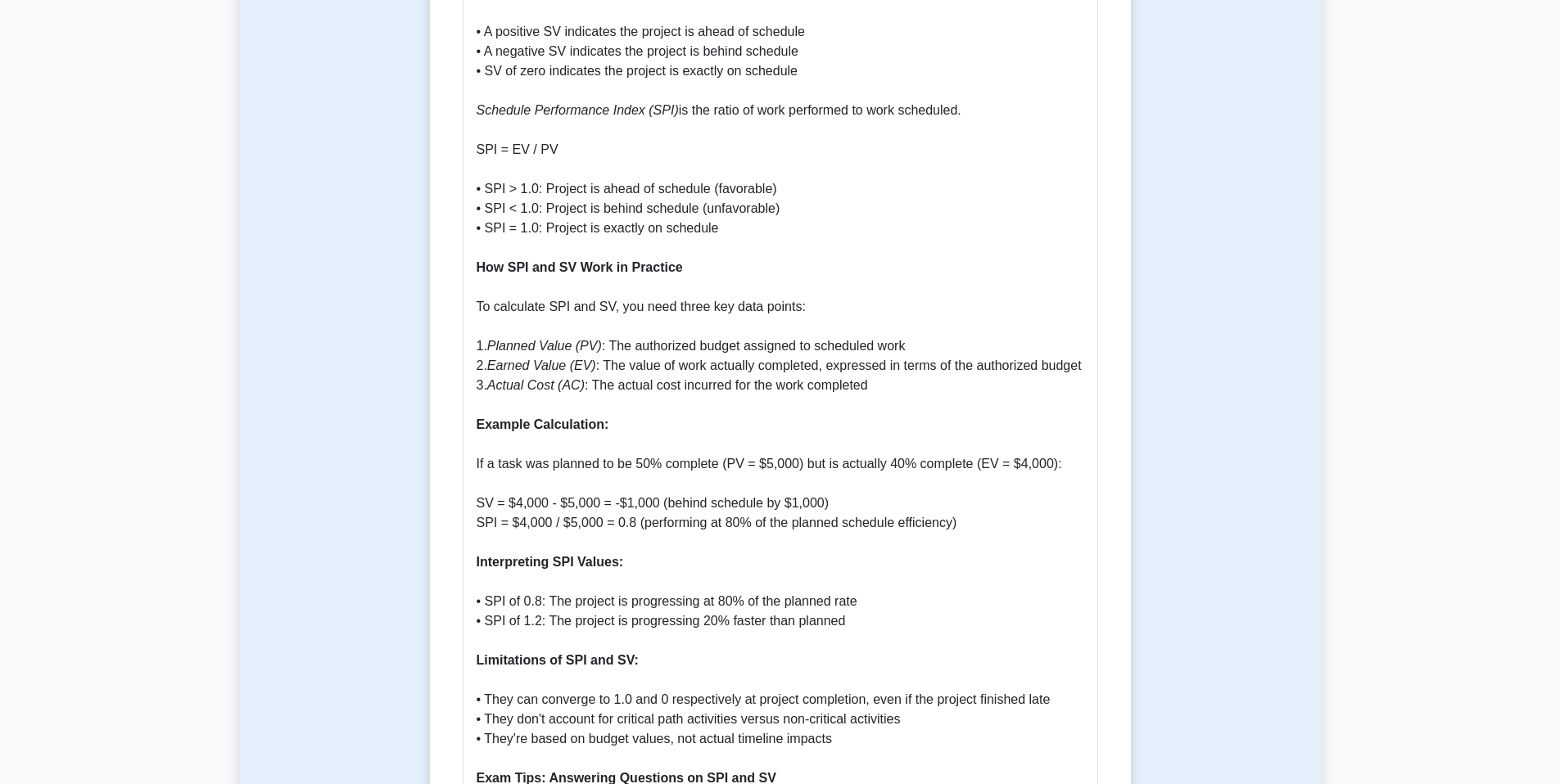
click at [580, 358] on icon "Earned Value (EV)" at bounding box center [541, 365] width 109 height 14
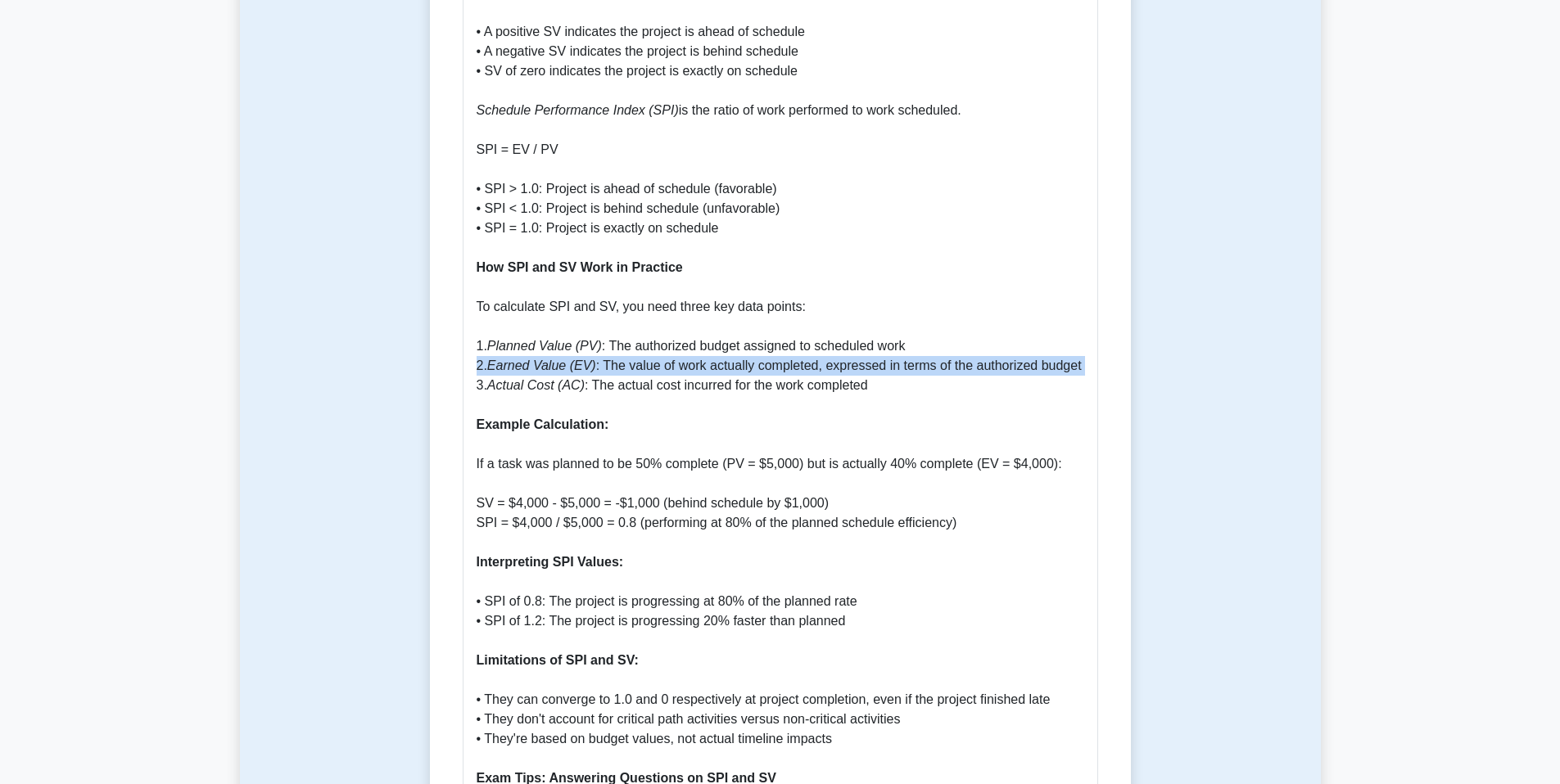
click at [580, 358] on icon "Earned Value (EV)" at bounding box center [541, 365] width 109 height 14
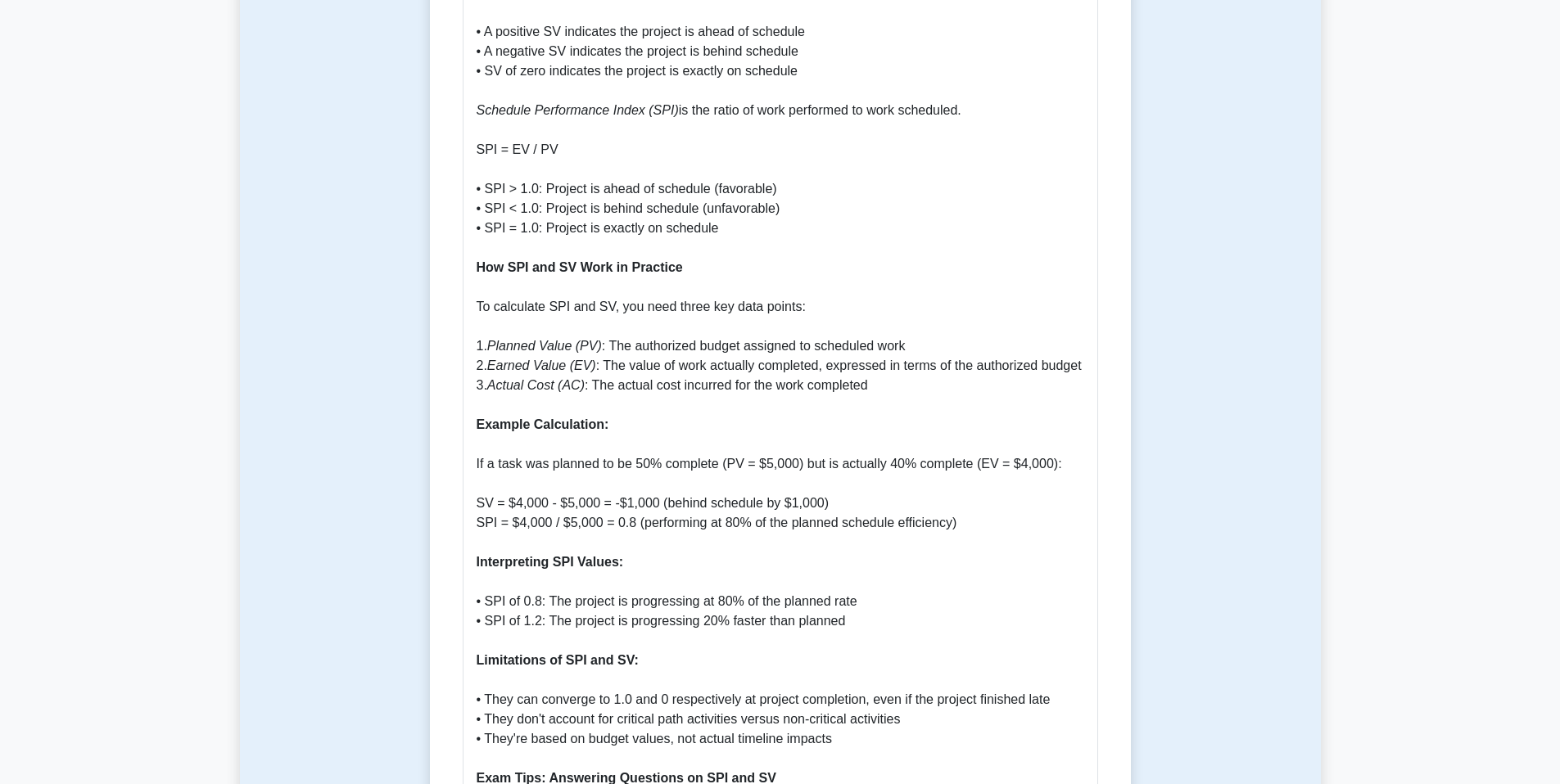
click at [571, 385] on icon "Actual Cost (AC)" at bounding box center [536, 385] width 97 height 14
click at [572, 385] on icon "Actual Cost (AC)" at bounding box center [536, 385] width 97 height 14
click at [572, 391] on icon "Actual Cost (AC)" at bounding box center [536, 385] width 97 height 14
click at [625, 392] on p "Introduction to SPI and SV Schedule Performance Index (SPI) and Schedule Varian…" at bounding box center [780, 650] width 607 height 2239
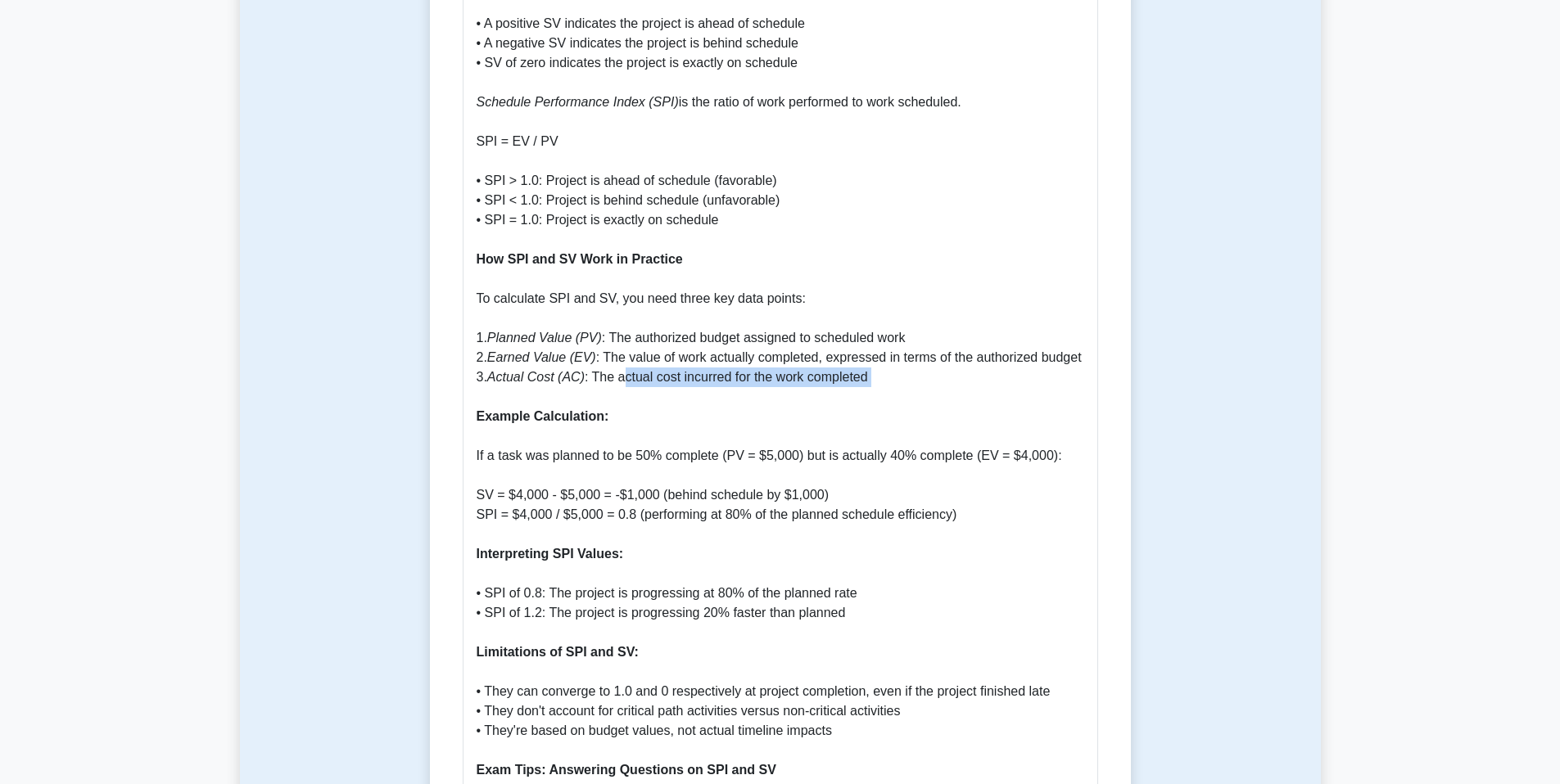
scroll to position [1324, 0]
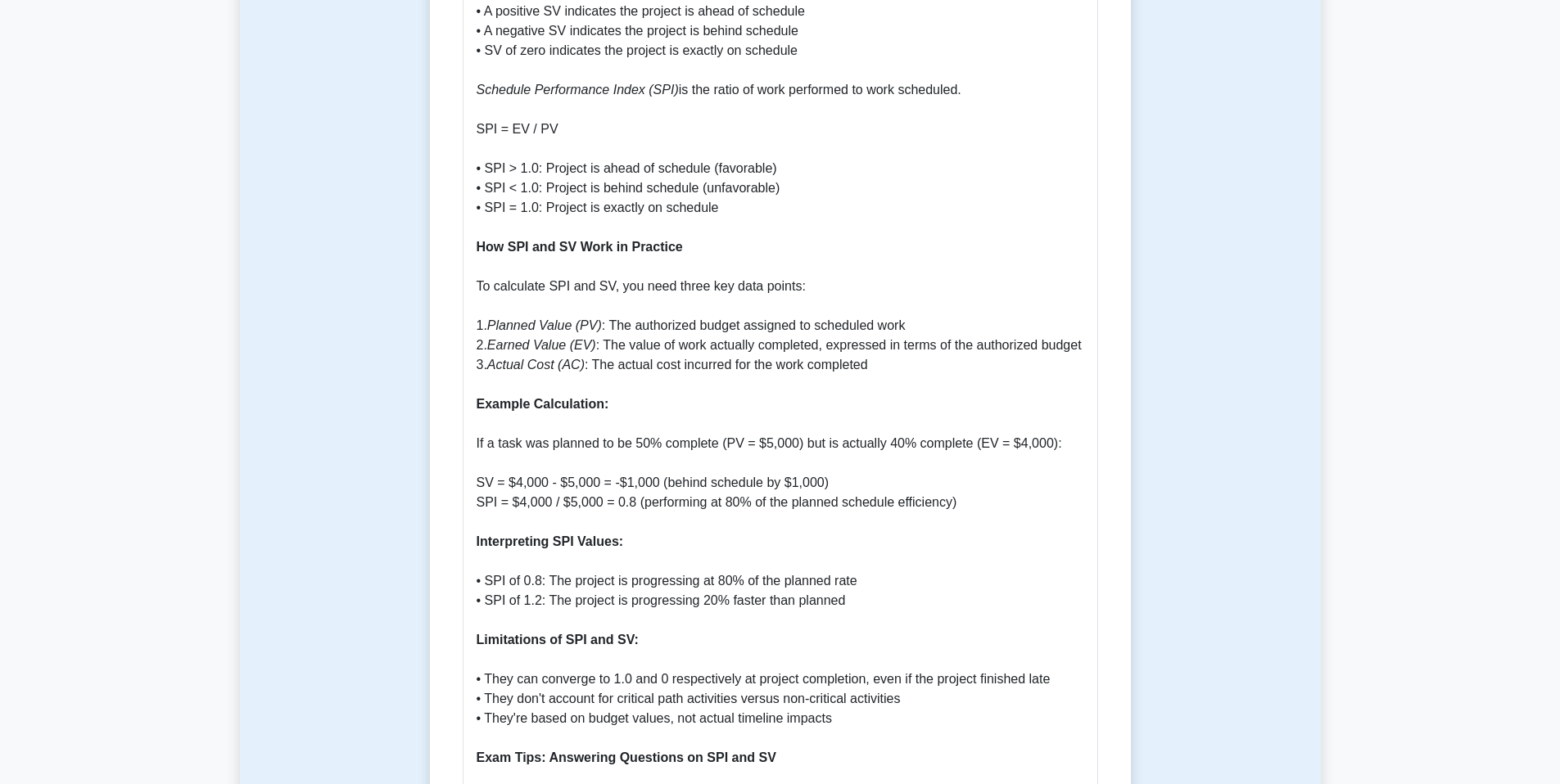
click at [617, 408] on p "Introduction to SPI and SV Schedule Performance Index (SPI) and Schedule Varian…" at bounding box center [780, 630] width 607 height 2239
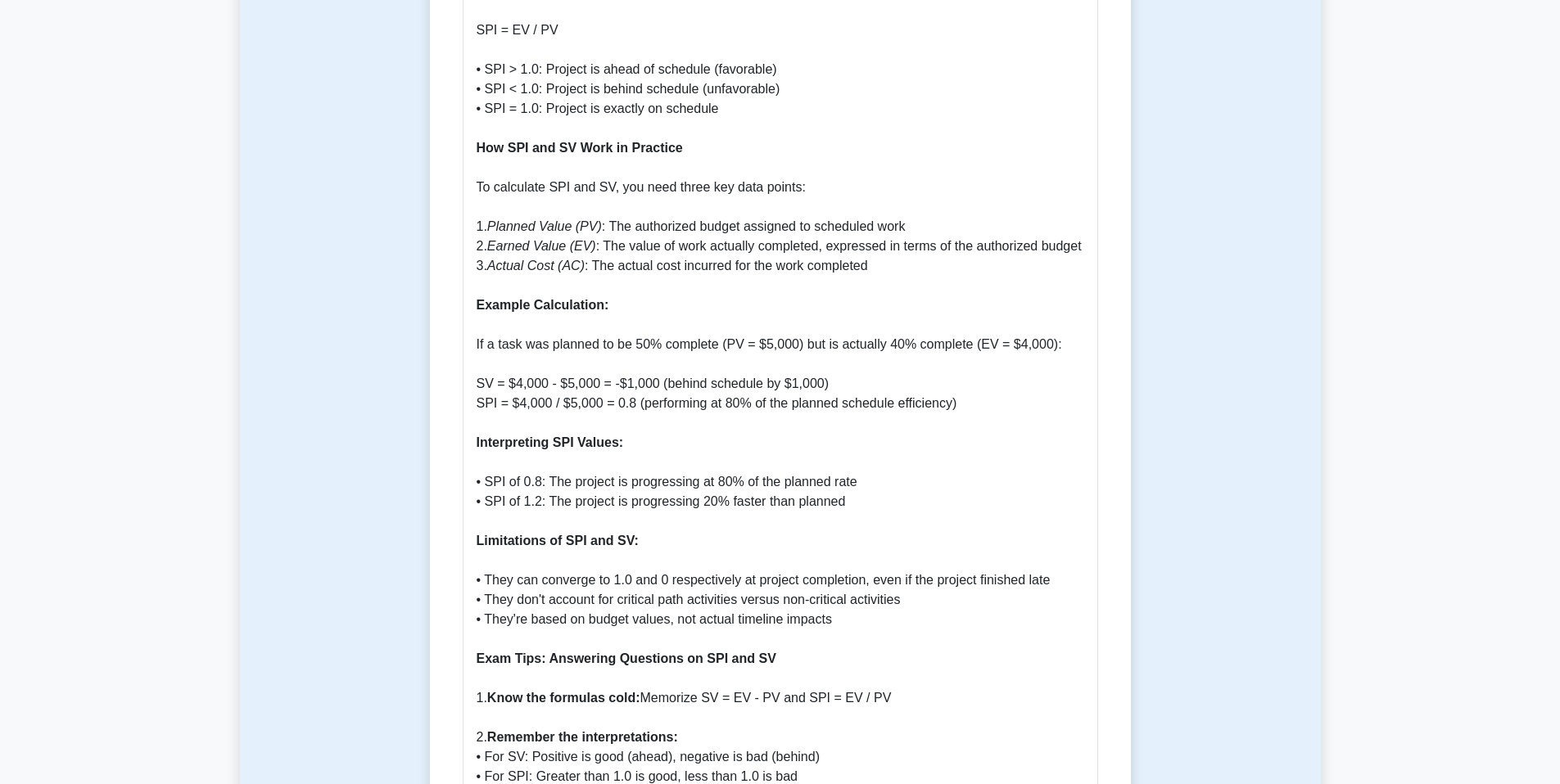
scroll to position [1421, 0]
click at [508, 222] on icon "Planned Value (PV)" at bounding box center [544, 228] width 115 height 14
click at [509, 222] on icon "Planned Value (PV)" at bounding box center [544, 228] width 115 height 14
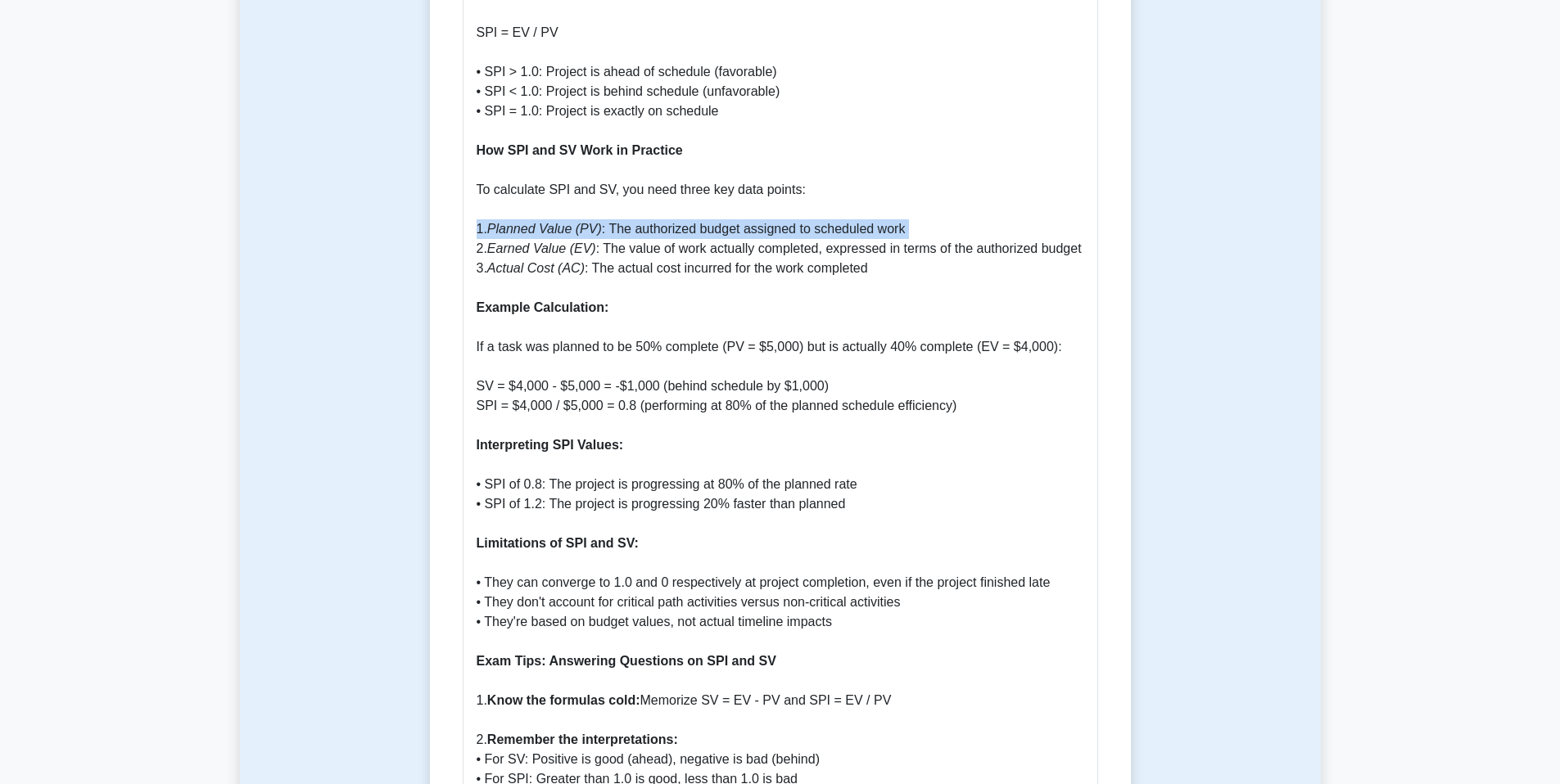
click at [509, 222] on icon "Planned Value (PV)" at bounding box center [544, 228] width 115 height 14
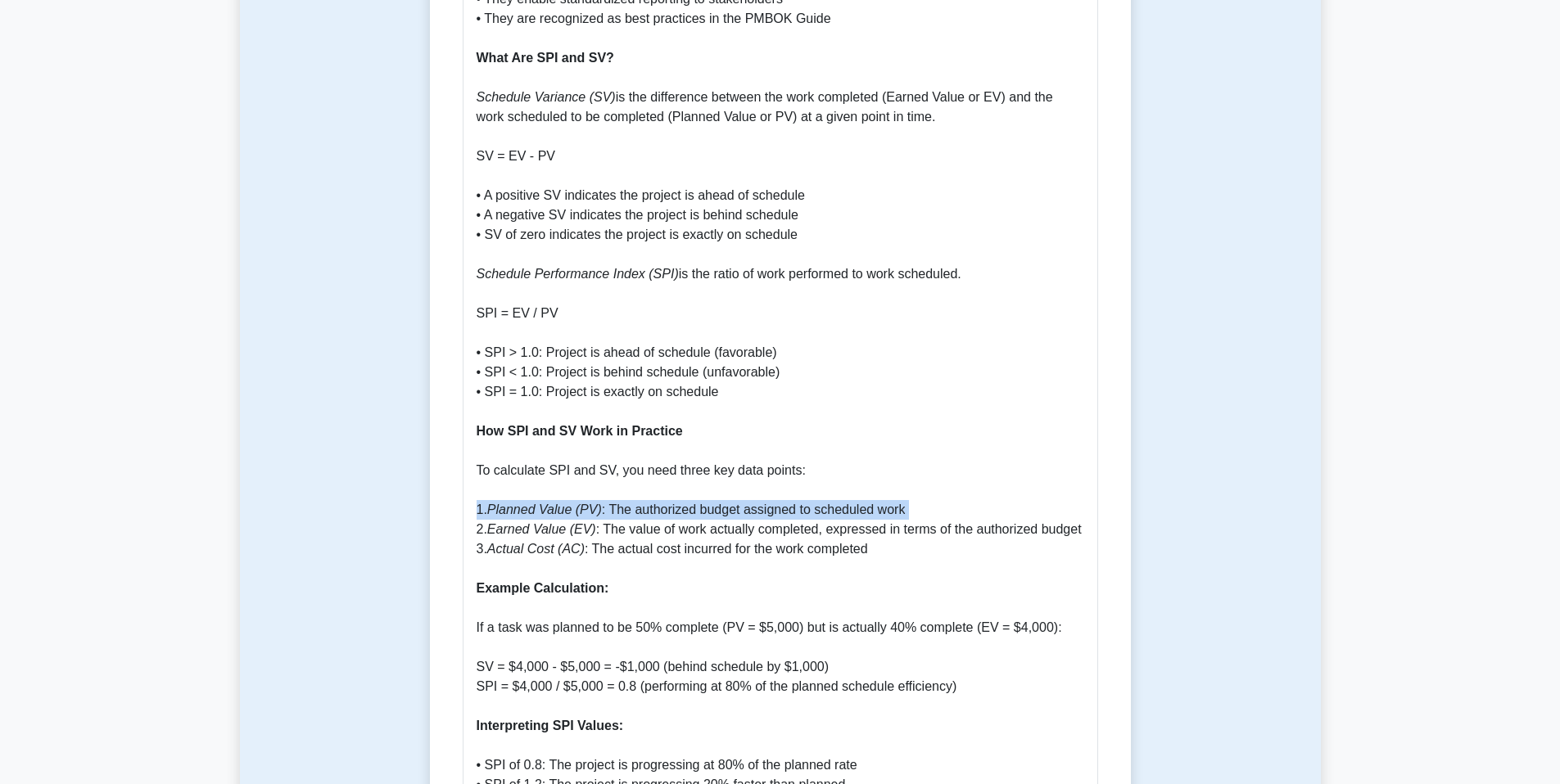
scroll to position [1140, 0]
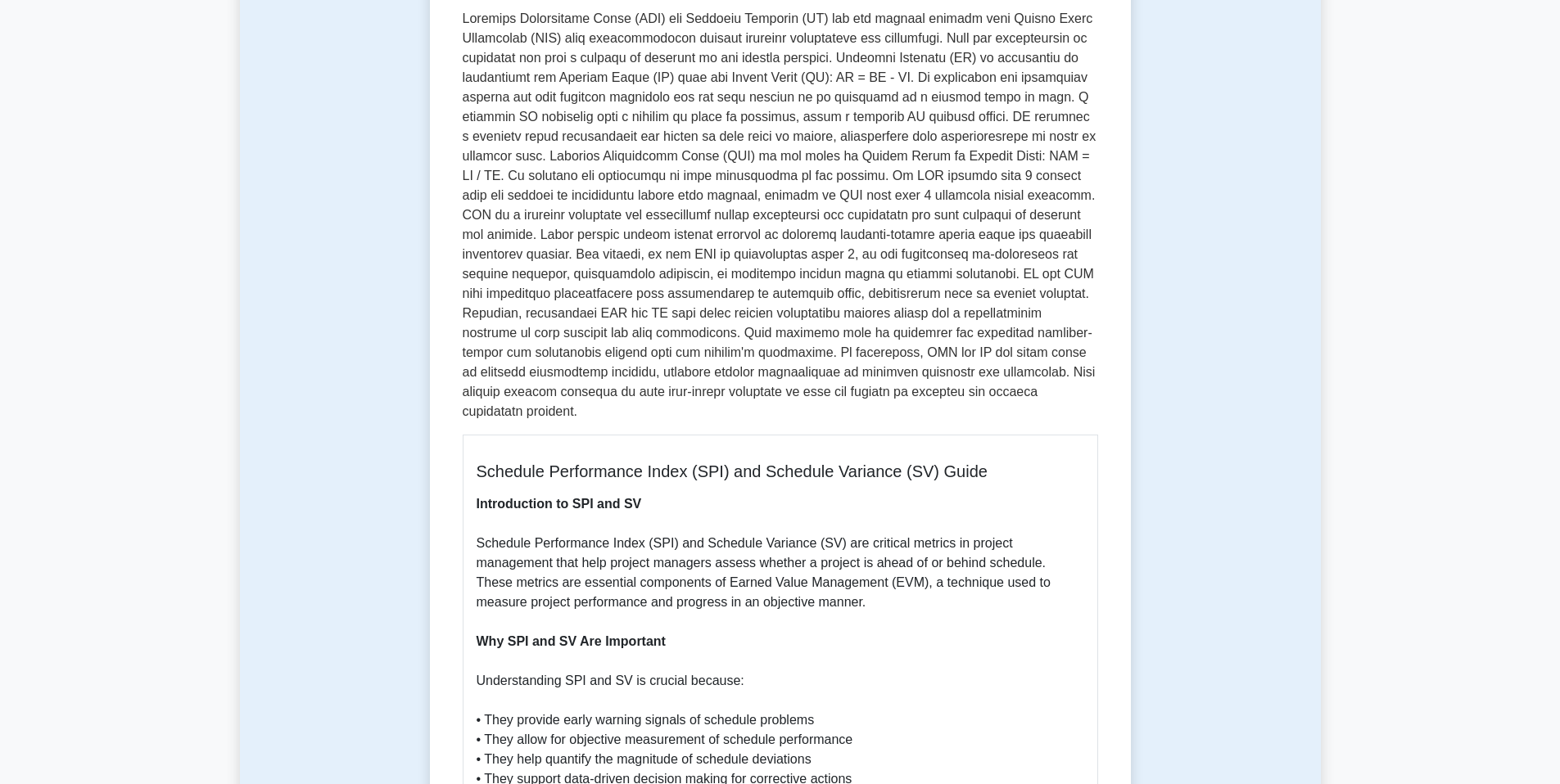
scroll to position [346, 0]
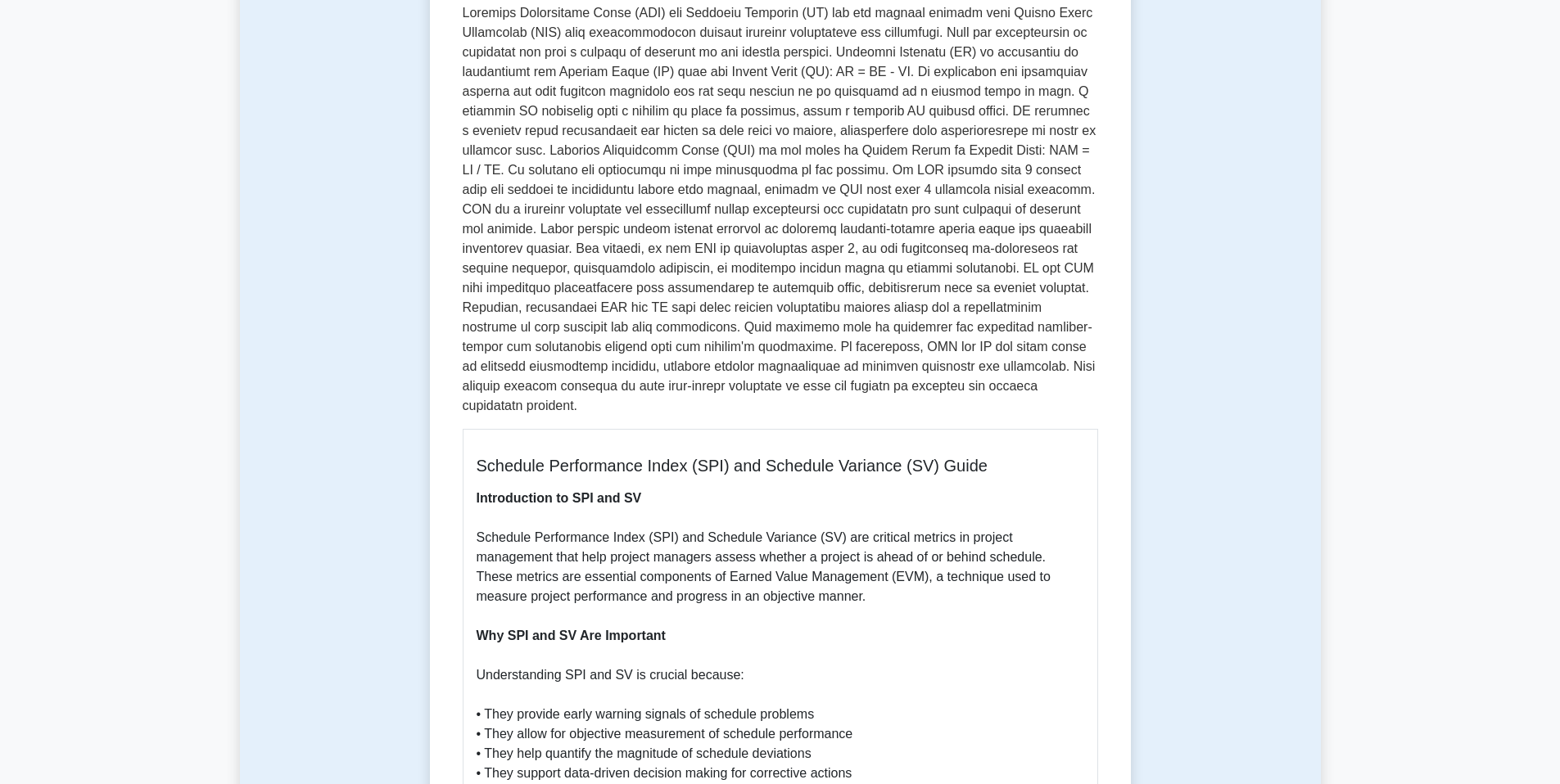
click at [591, 386] on p at bounding box center [780, 209] width 636 height 413
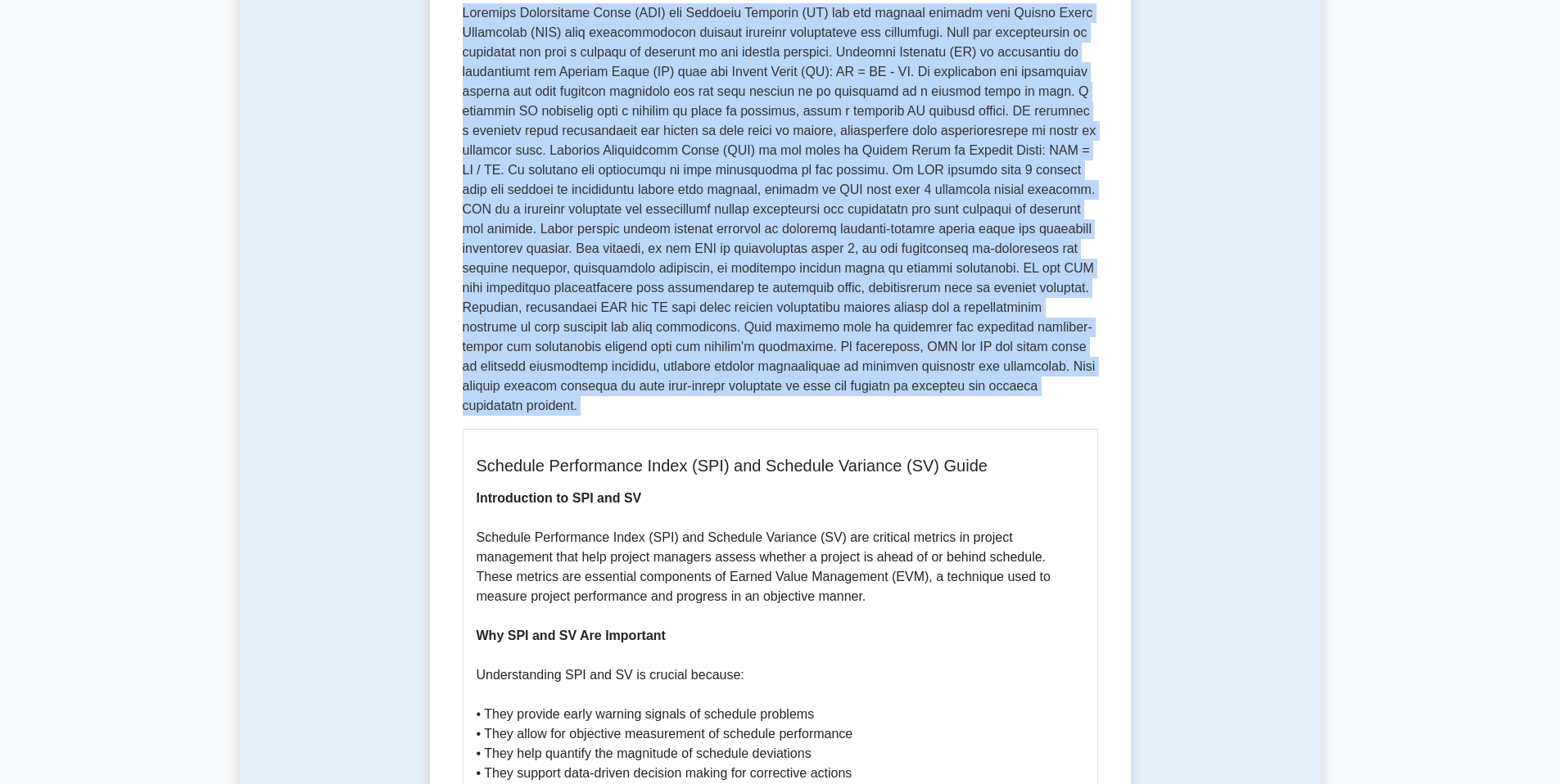
click at [591, 385] on p at bounding box center [780, 209] width 636 height 413
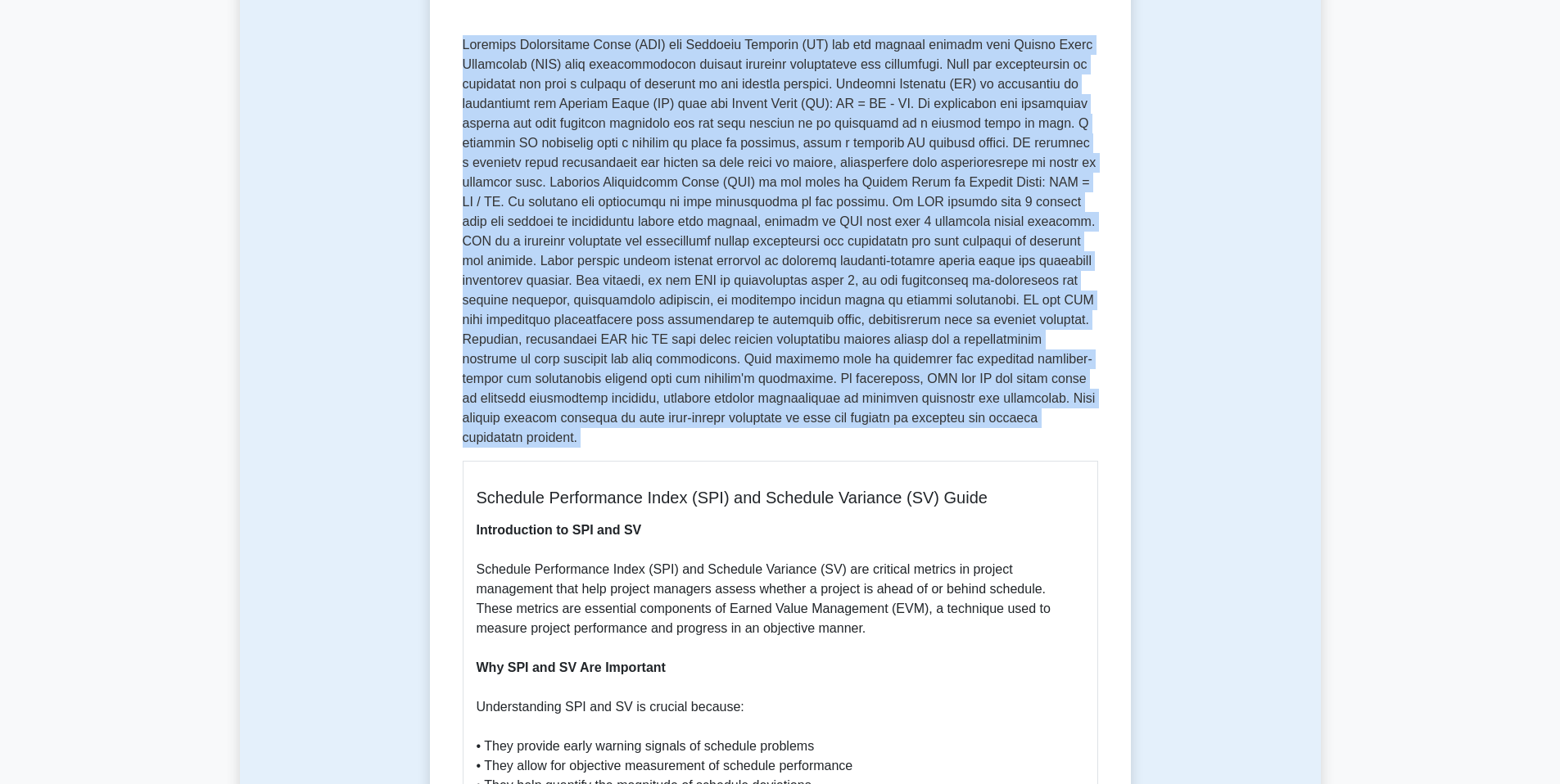
scroll to position [201, 0]
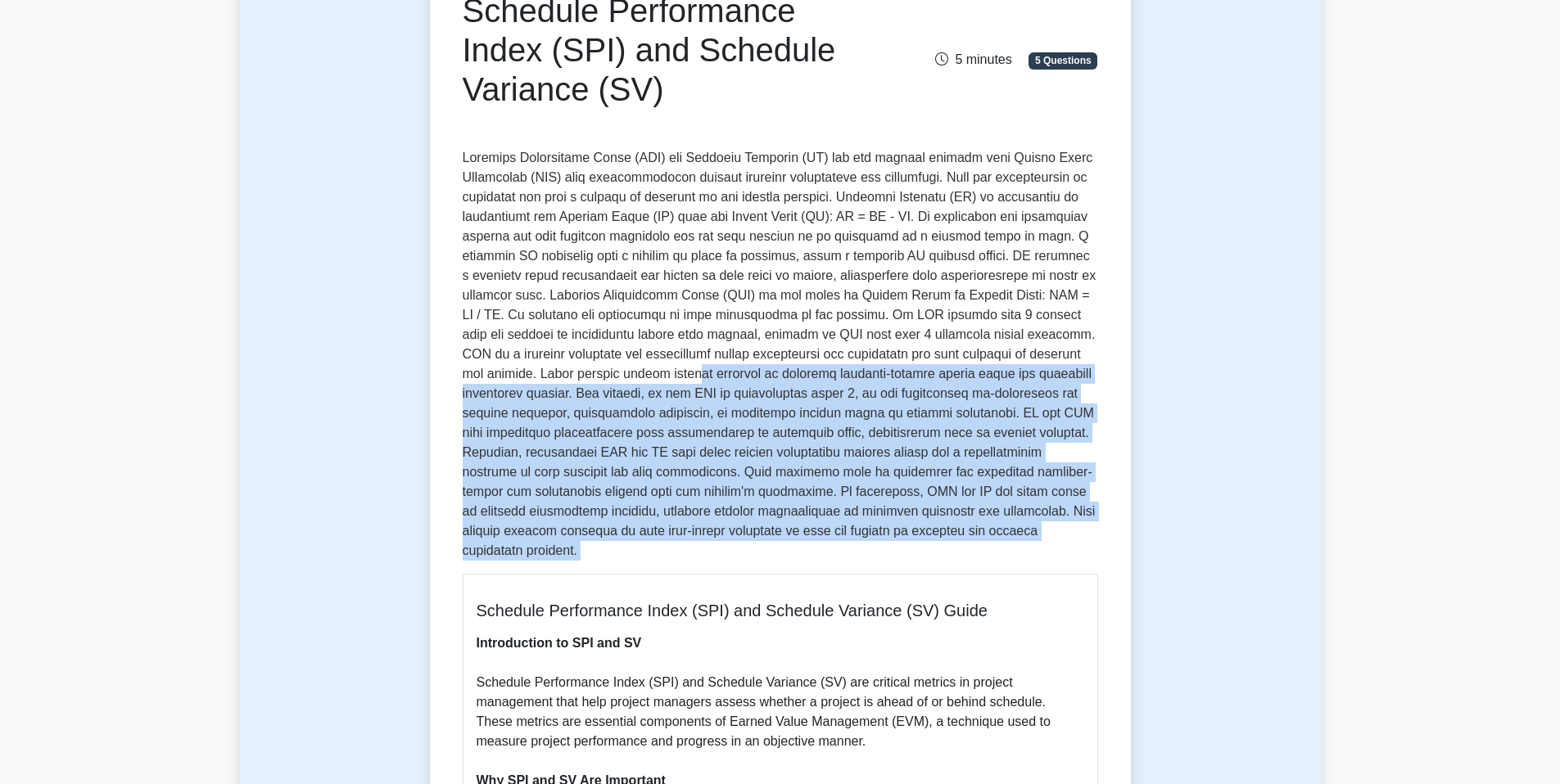
click at [577, 378] on p at bounding box center [780, 355] width 636 height 413
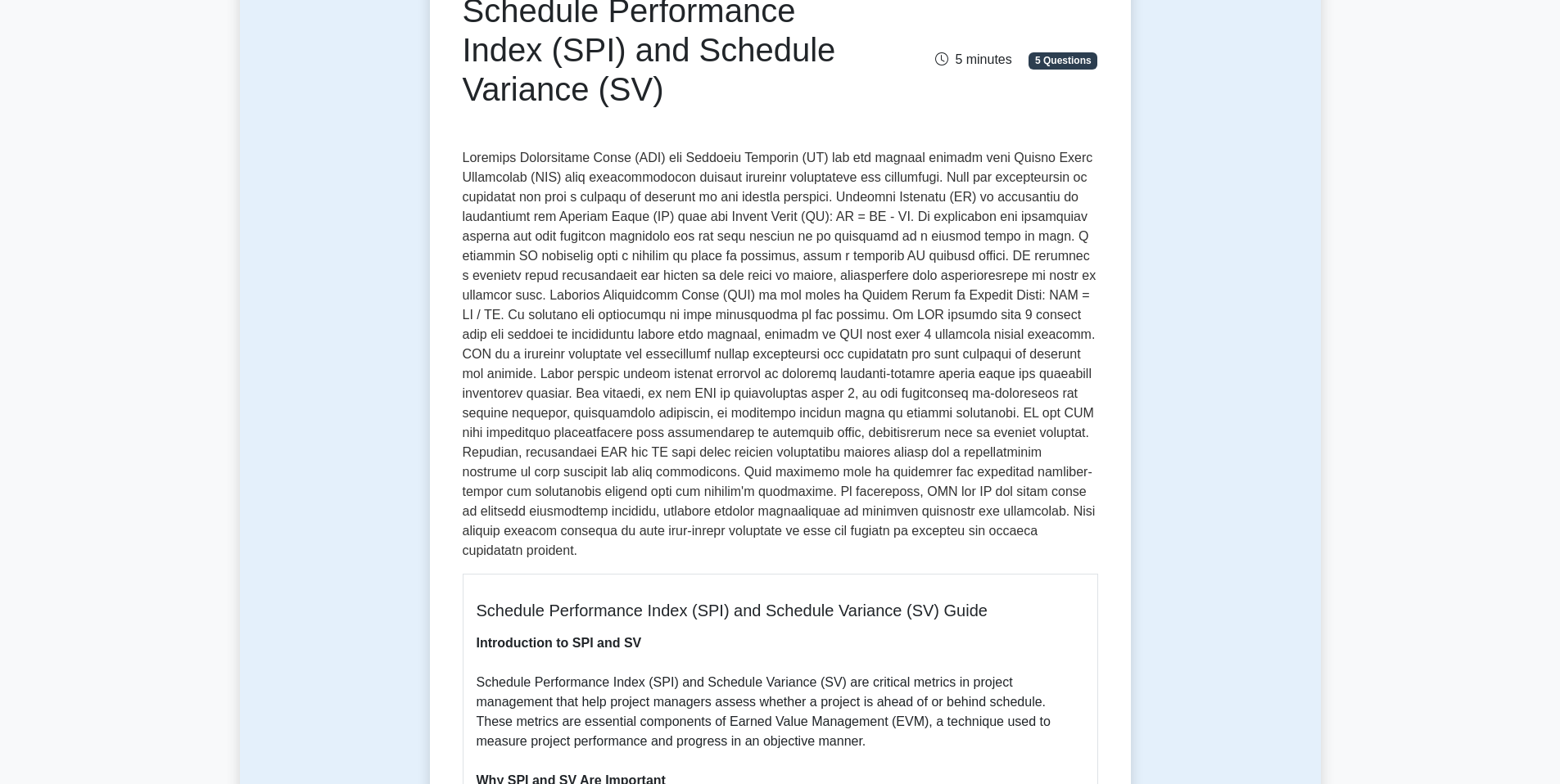
click at [574, 379] on p at bounding box center [780, 355] width 636 height 413
click at [573, 378] on p at bounding box center [780, 355] width 636 height 413
click at [571, 378] on p at bounding box center [780, 355] width 636 height 413
click at [766, 322] on p at bounding box center [780, 355] width 636 height 413
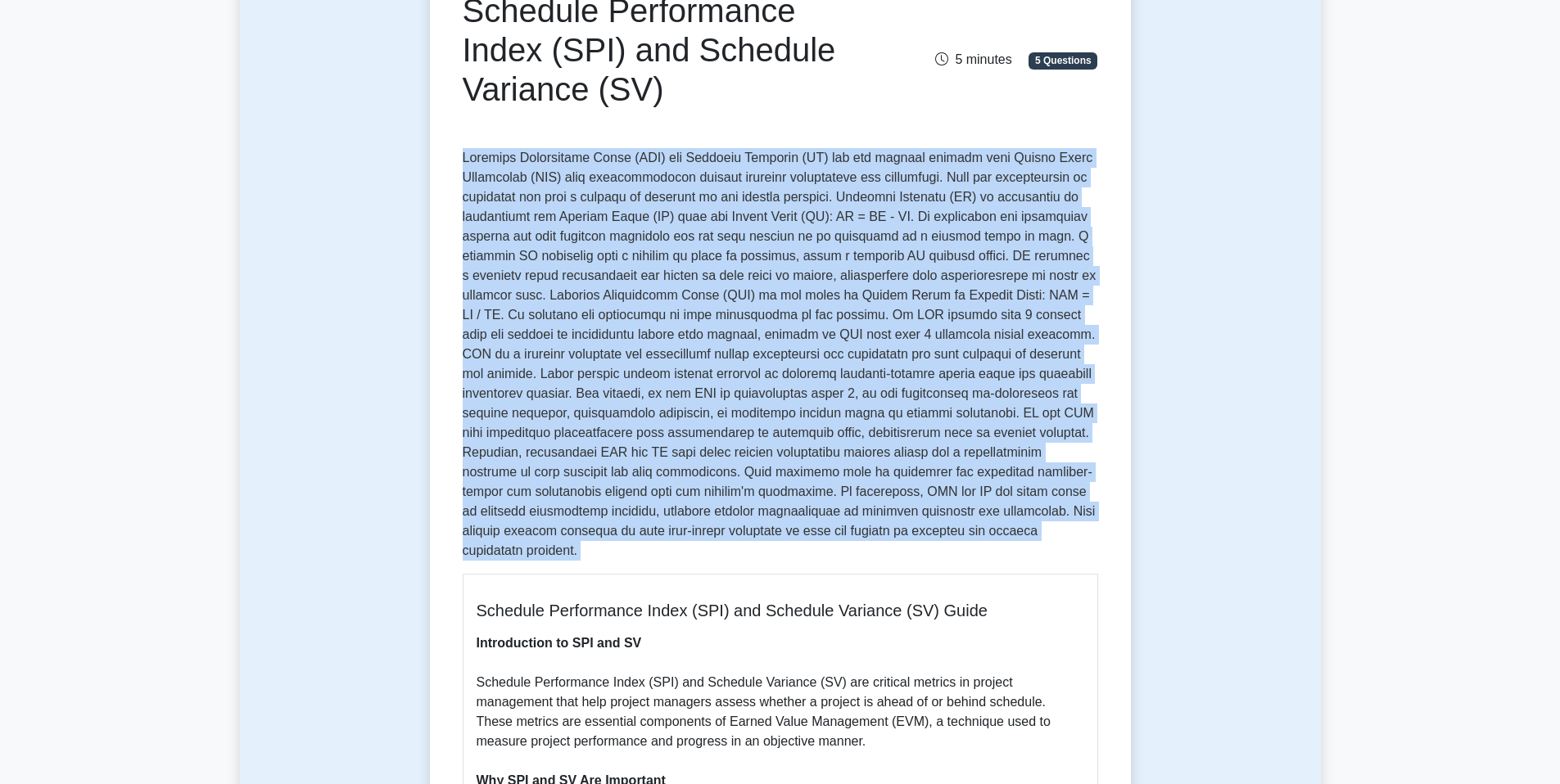
click at [766, 322] on p at bounding box center [780, 355] width 636 height 413
click at [767, 311] on p at bounding box center [780, 355] width 636 height 413
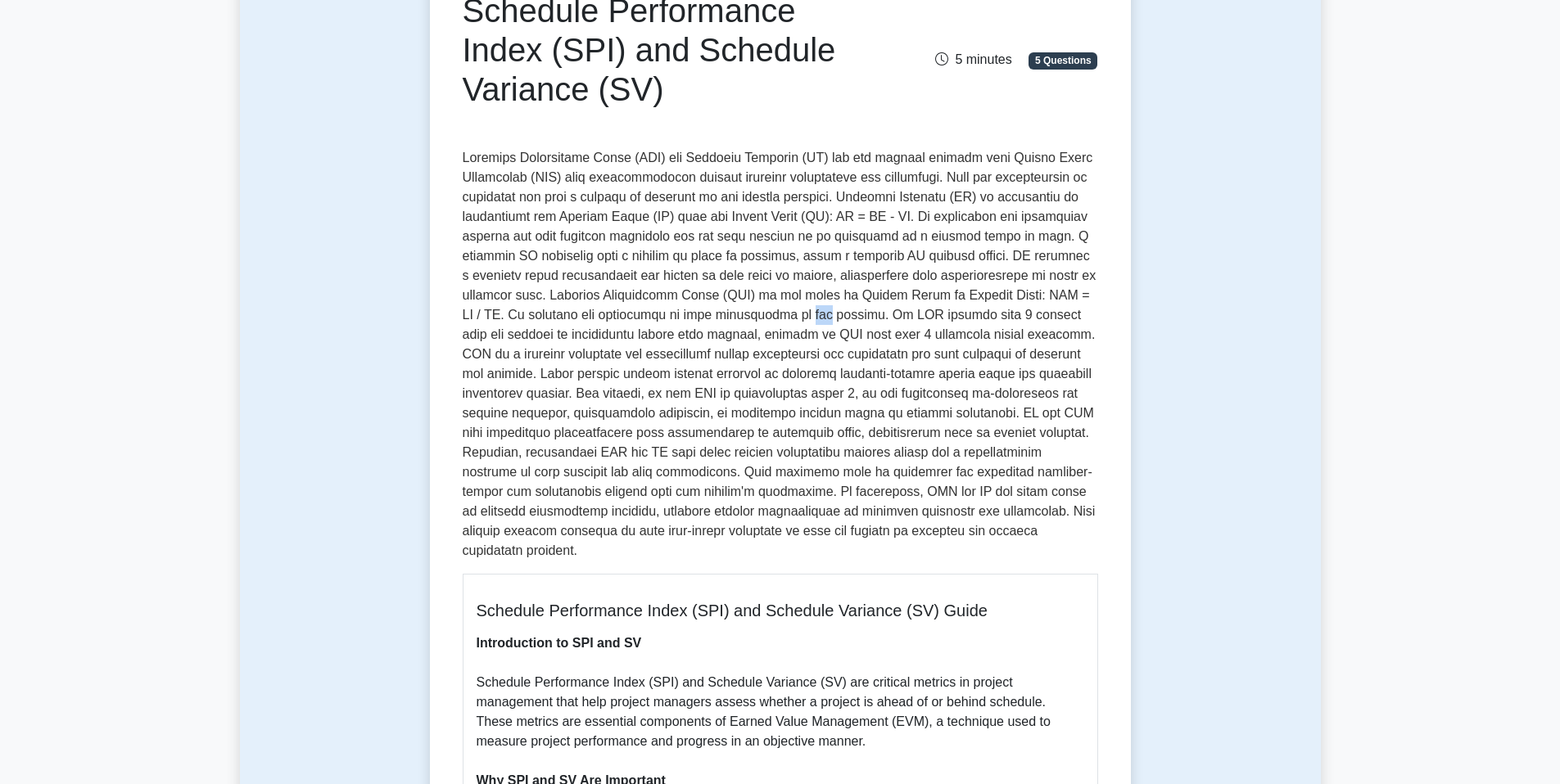
click at [767, 311] on p at bounding box center [780, 355] width 636 height 413
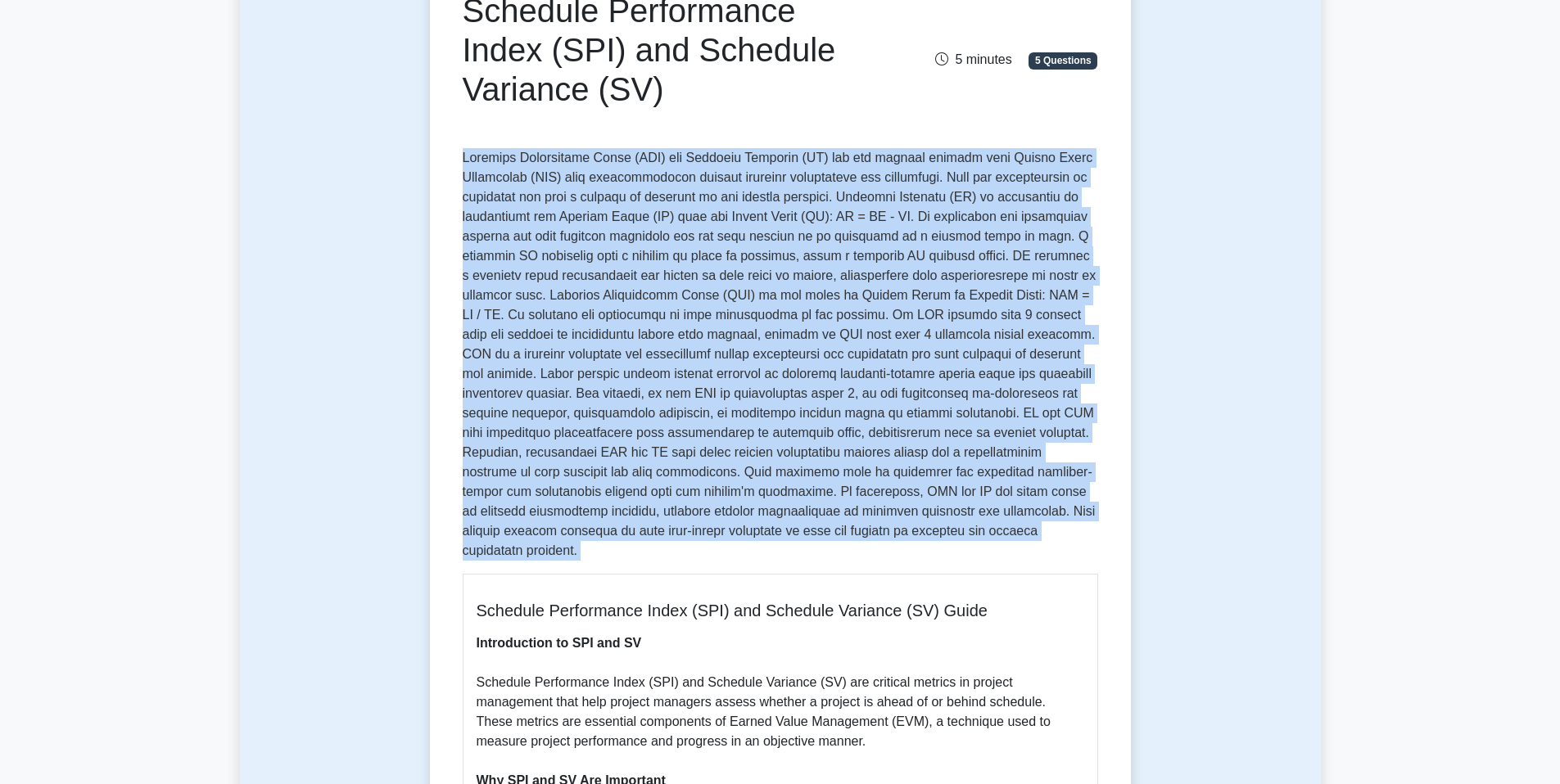
click at [768, 312] on p at bounding box center [780, 355] width 636 height 413
click at [767, 320] on p at bounding box center [780, 355] width 636 height 413
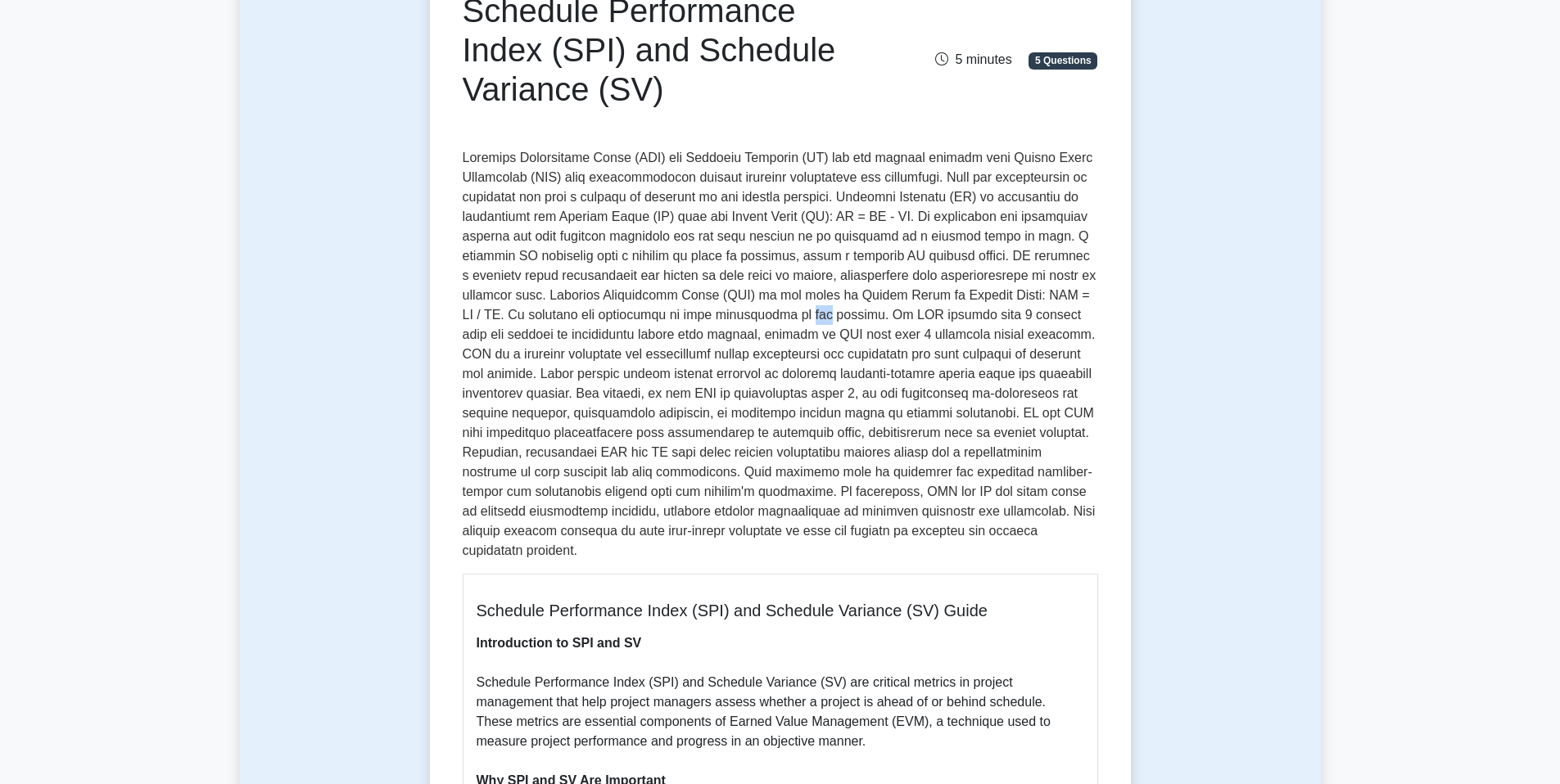
click at [767, 320] on p at bounding box center [780, 355] width 636 height 413
click at [766, 320] on p at bounding box center [780, 355] width 636 height 413
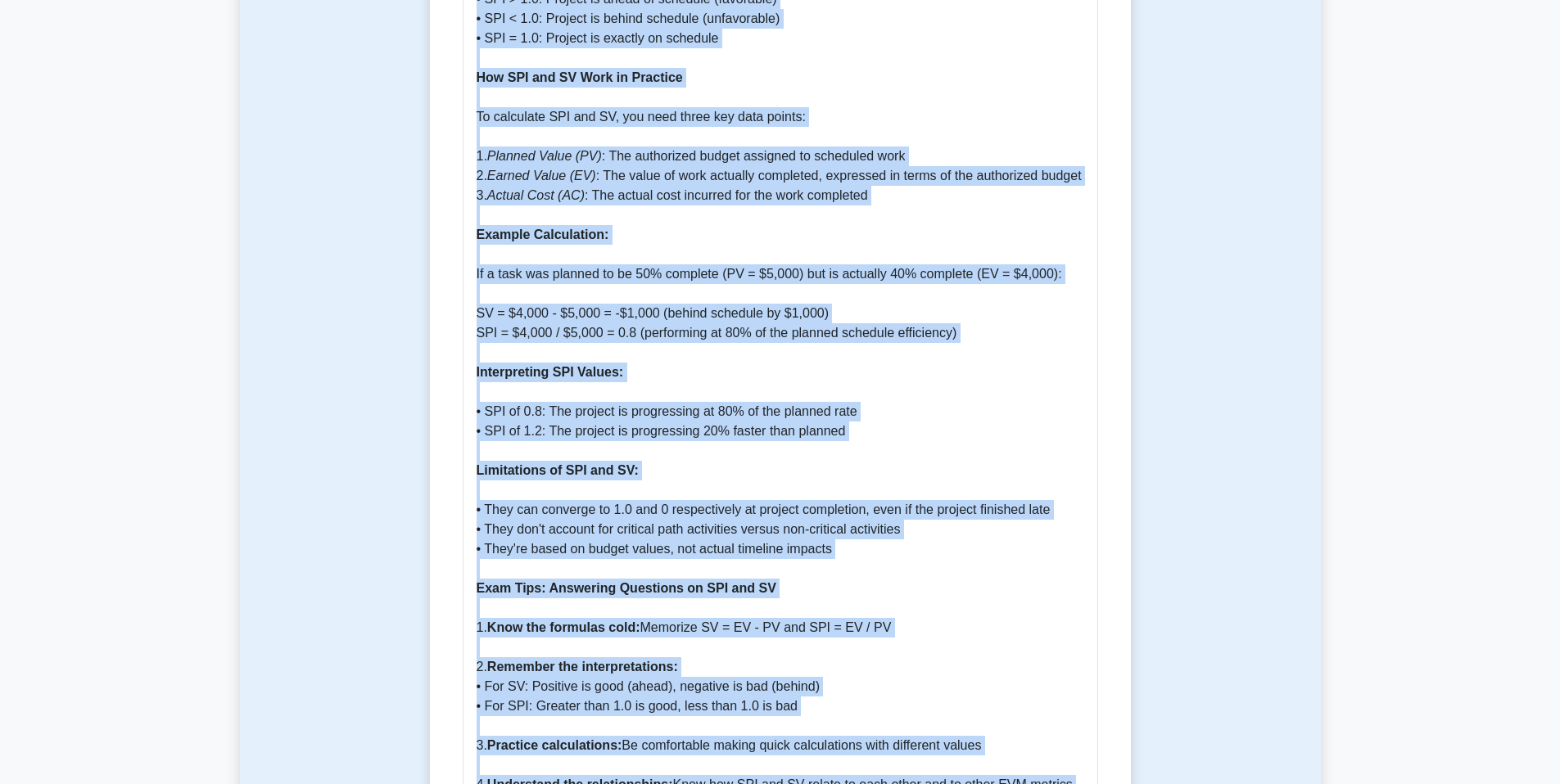
scroll to position [0, 0]
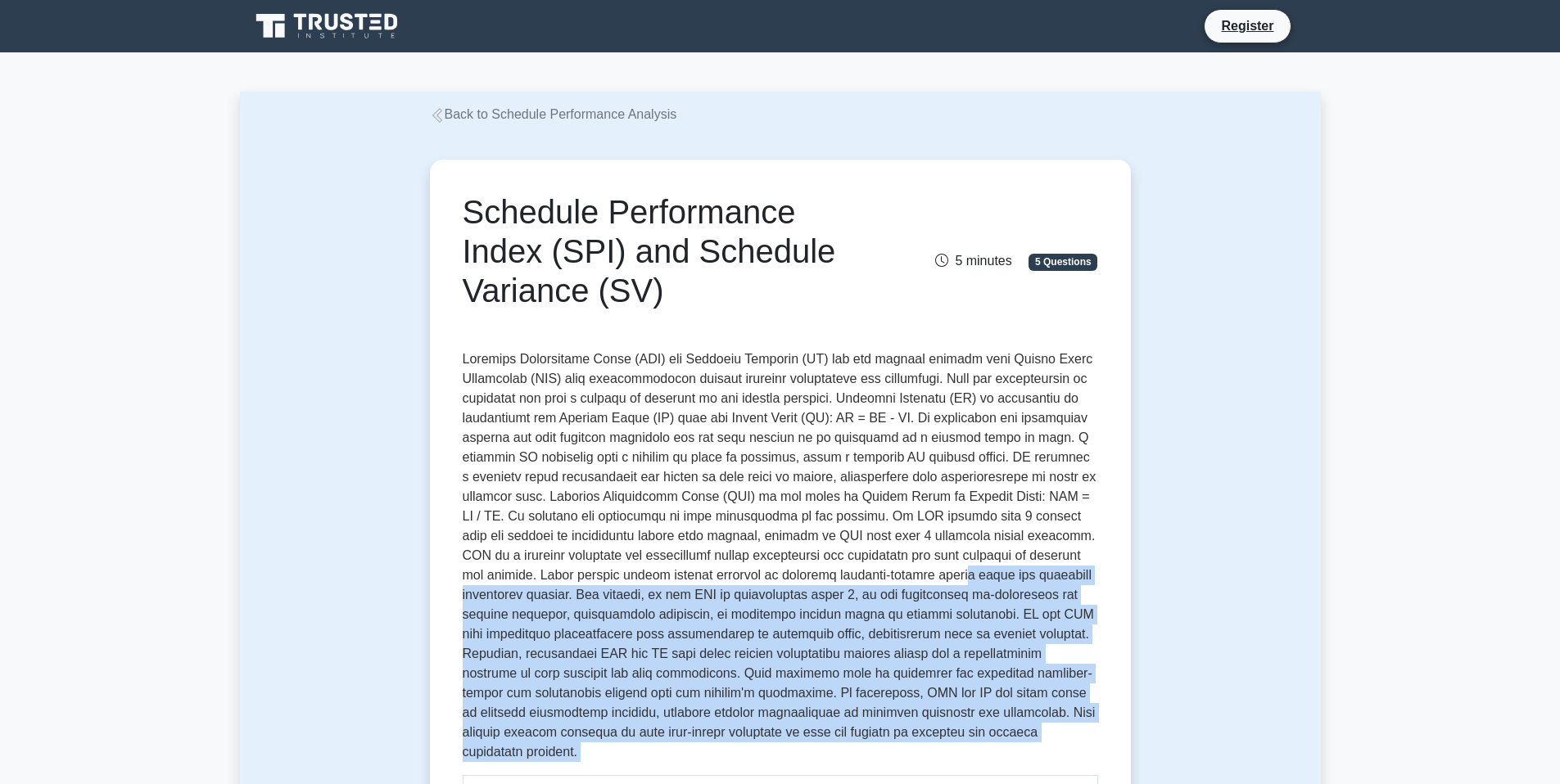
drag, startPoint x: 172, startPoint y: 121, endPoint x: 831, endPoint y: 569, distance: 796.9
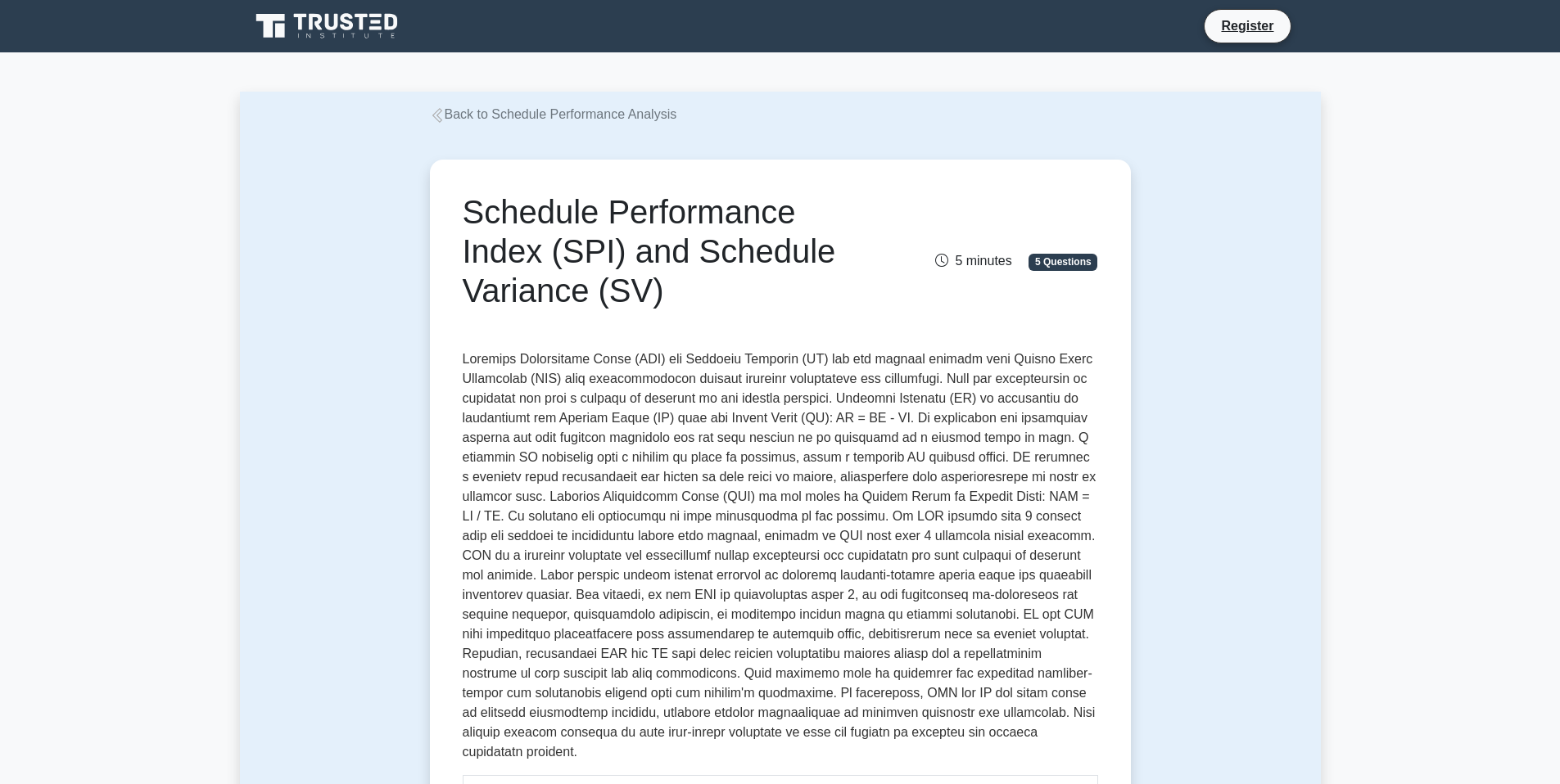
click at [708, 494] on p at bounding box center [780, 556] width 636 height 413
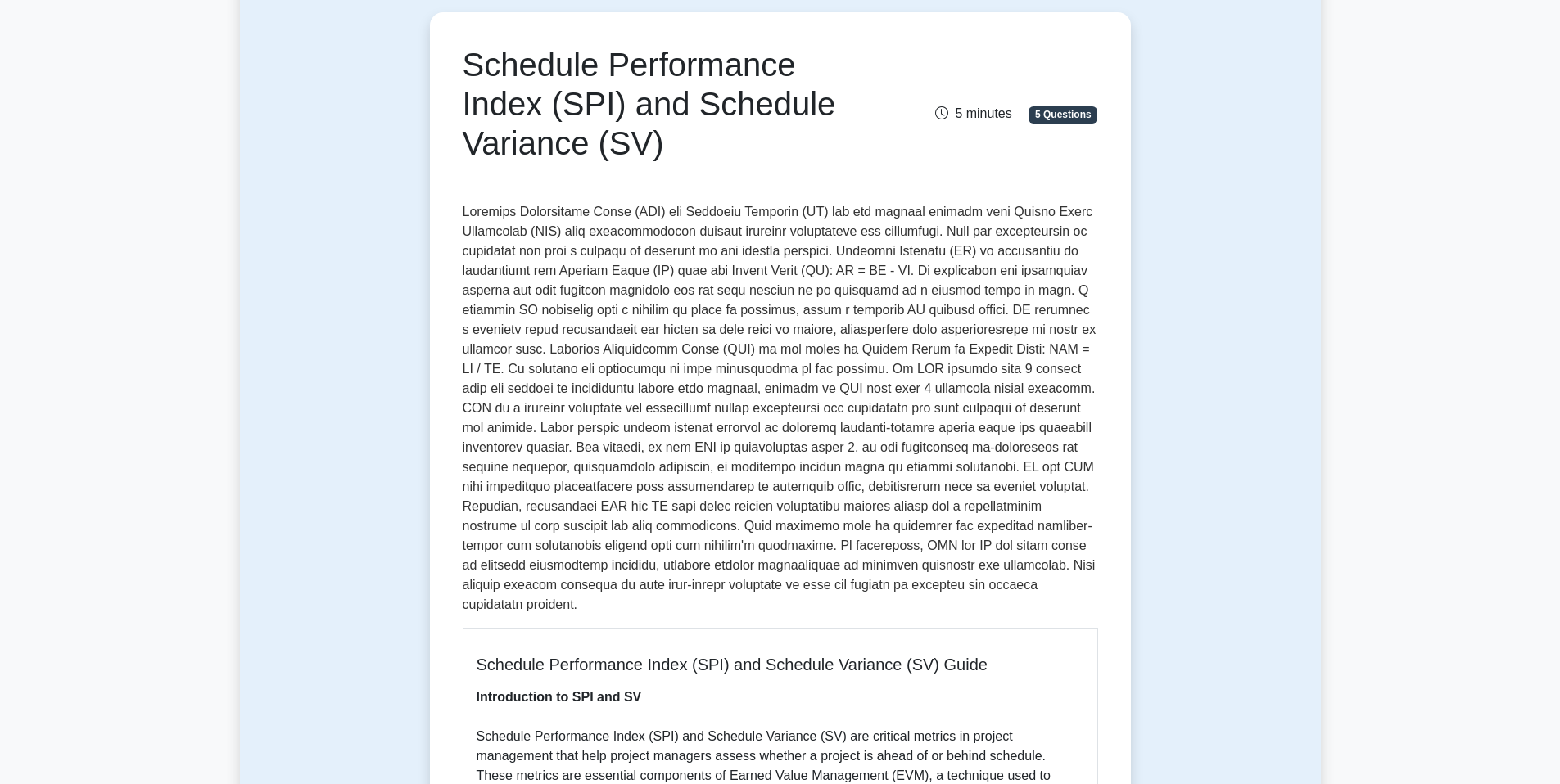
scroll to position [153, 0]
